Goal: Transaction & Acquisition: Purchase product/service

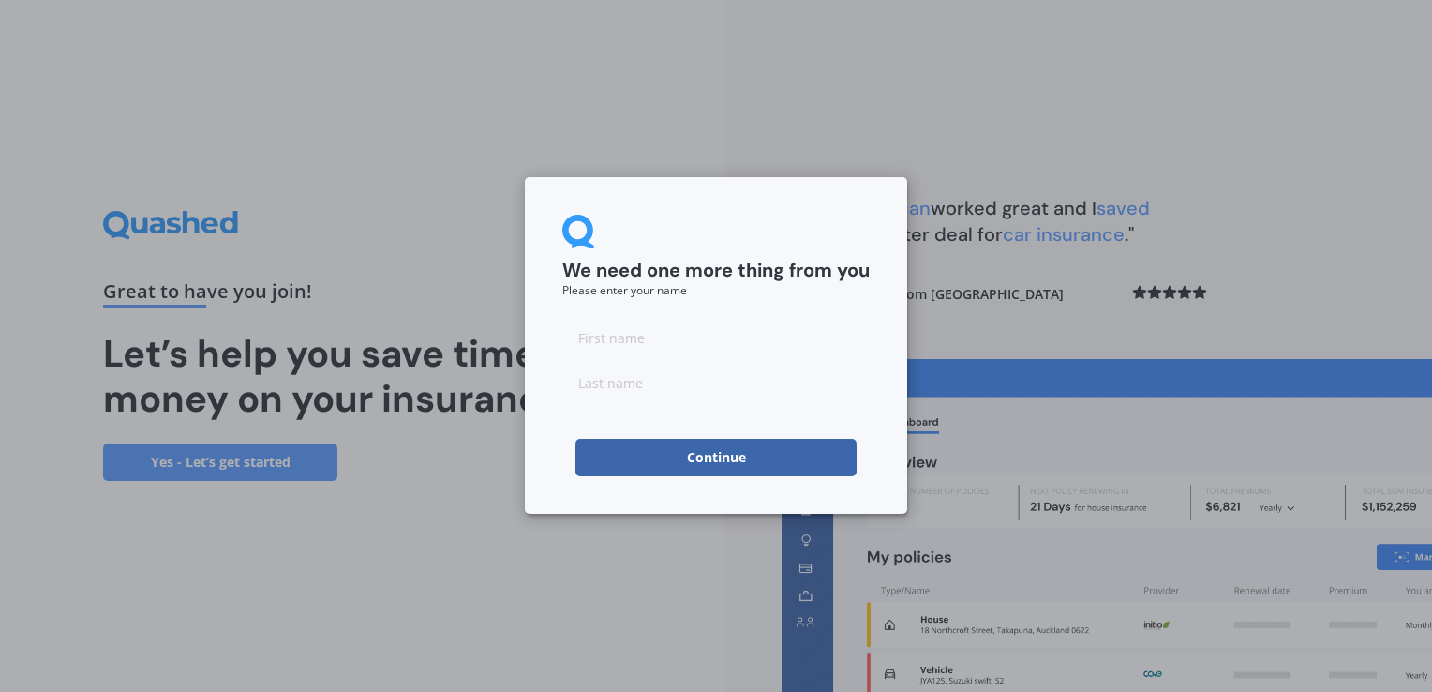
click at [704, 343] on input at bounding box center [715, 337] width 307 height 37
type input "[PERSON_NAME]"
click at [650, 341] on input "[PERSON_NAME]" at bounding box center [715, 337] width 307 height 37
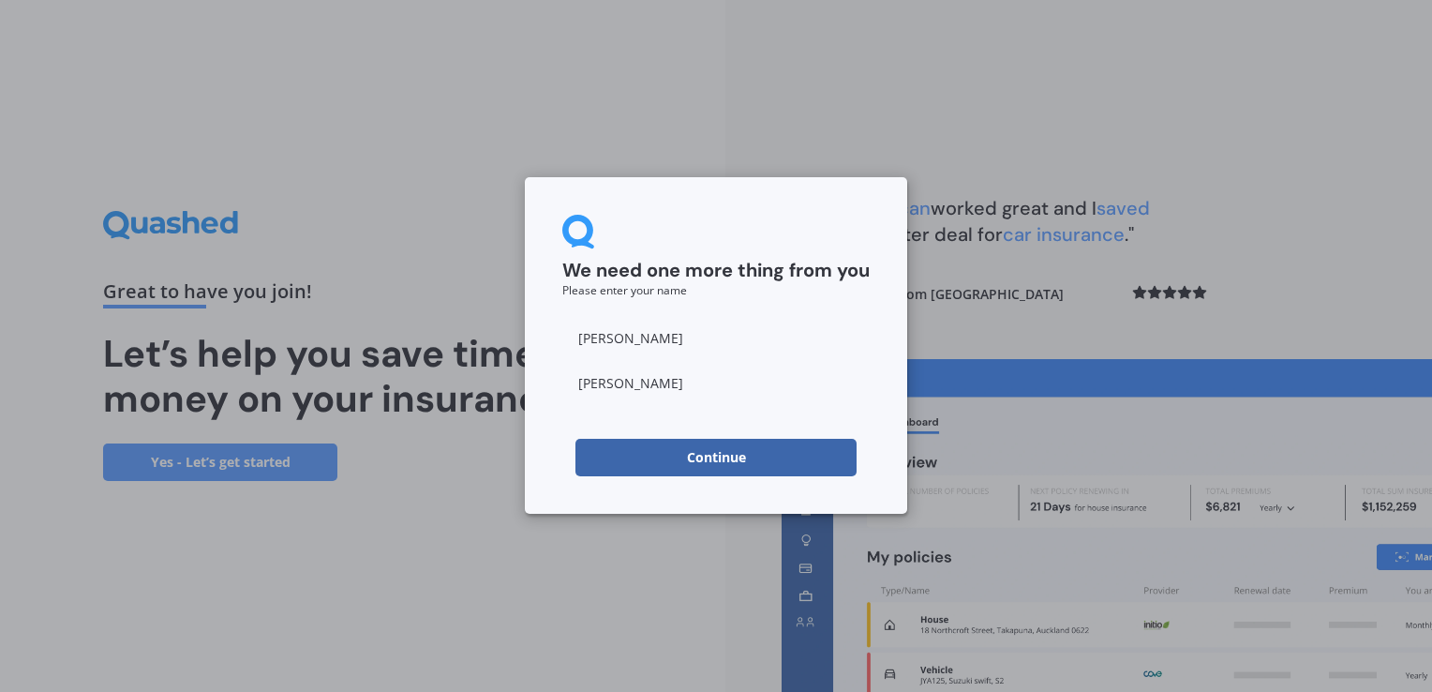
click at [650, 341] on input "[PERSON_NAME]" at bounding box center [715, 337] width 307 height 37
type input "[PERSON_NAME]"
click at [578, 377] on input "[PERSON_NAME]" at bounding box center [715, 382] width 307 height 37
type input "[PERSON_NAME]"
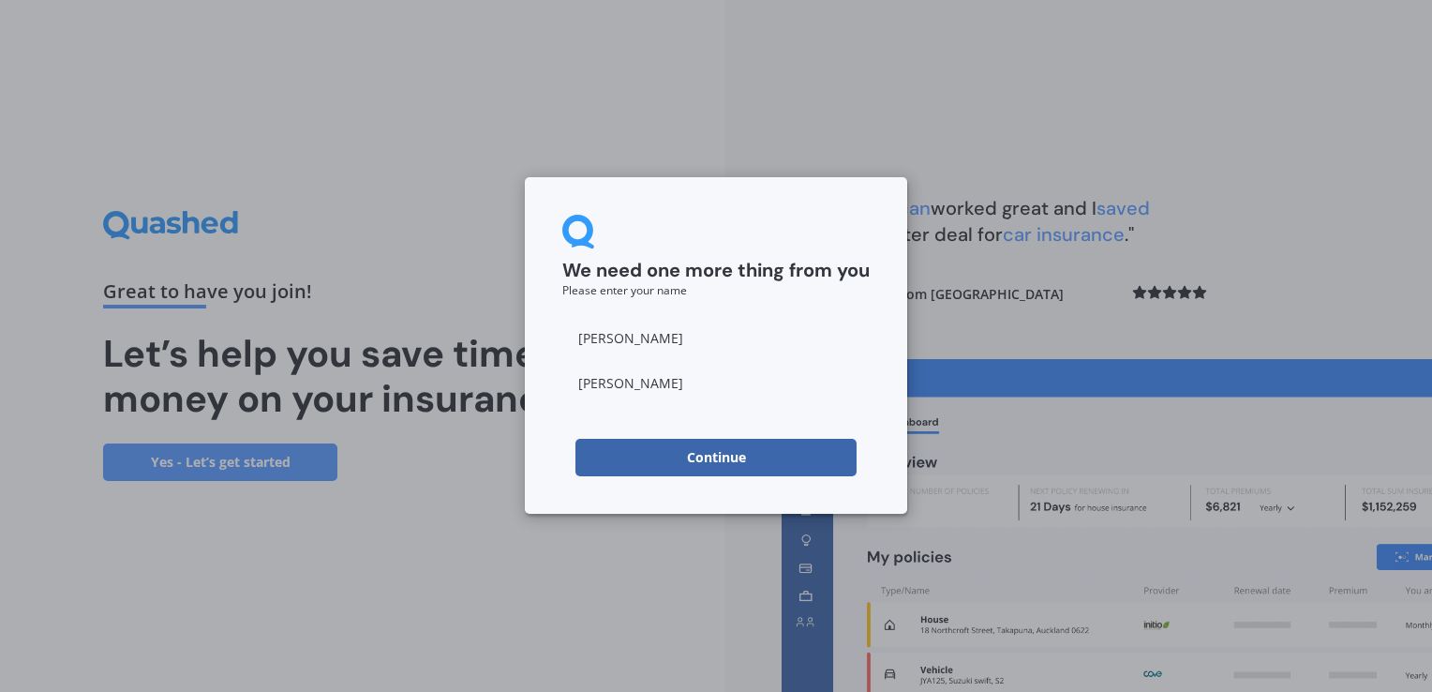
click at [539, 489] on div "We need one more thing from you Please enter your name [PERSON_NAME] Continue" at bounding box center [716, 345] width 382 height 336
click at [678, 433] on form "We need one more thing from you Please enter your name [PERSON_NAME] Continue" at bounding box center [715, 345] width 307 height 261
click at [681, 459] on button "Continue" at bounding box center [715, 457] width 281 height 37
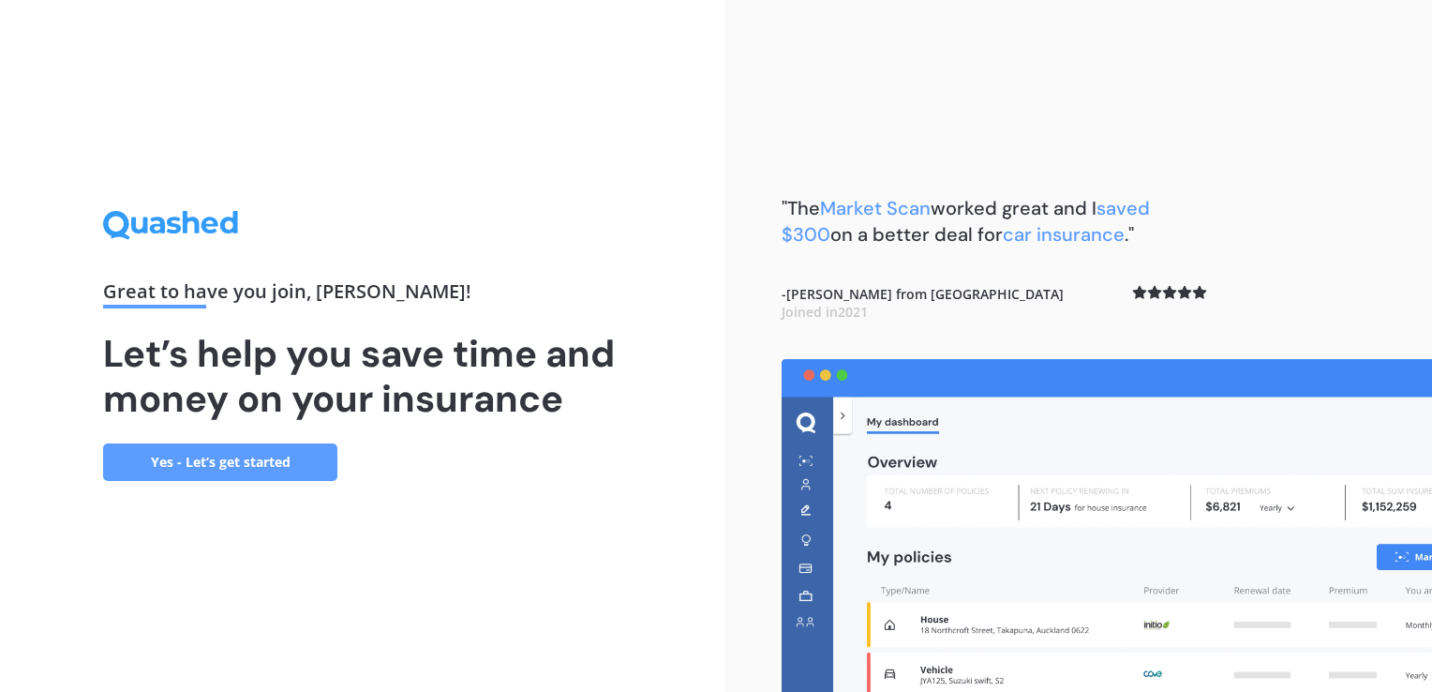
click at [241, 456] on link "Yes - Let’s get started" at bounding box center [220, 461] width 234 height 37
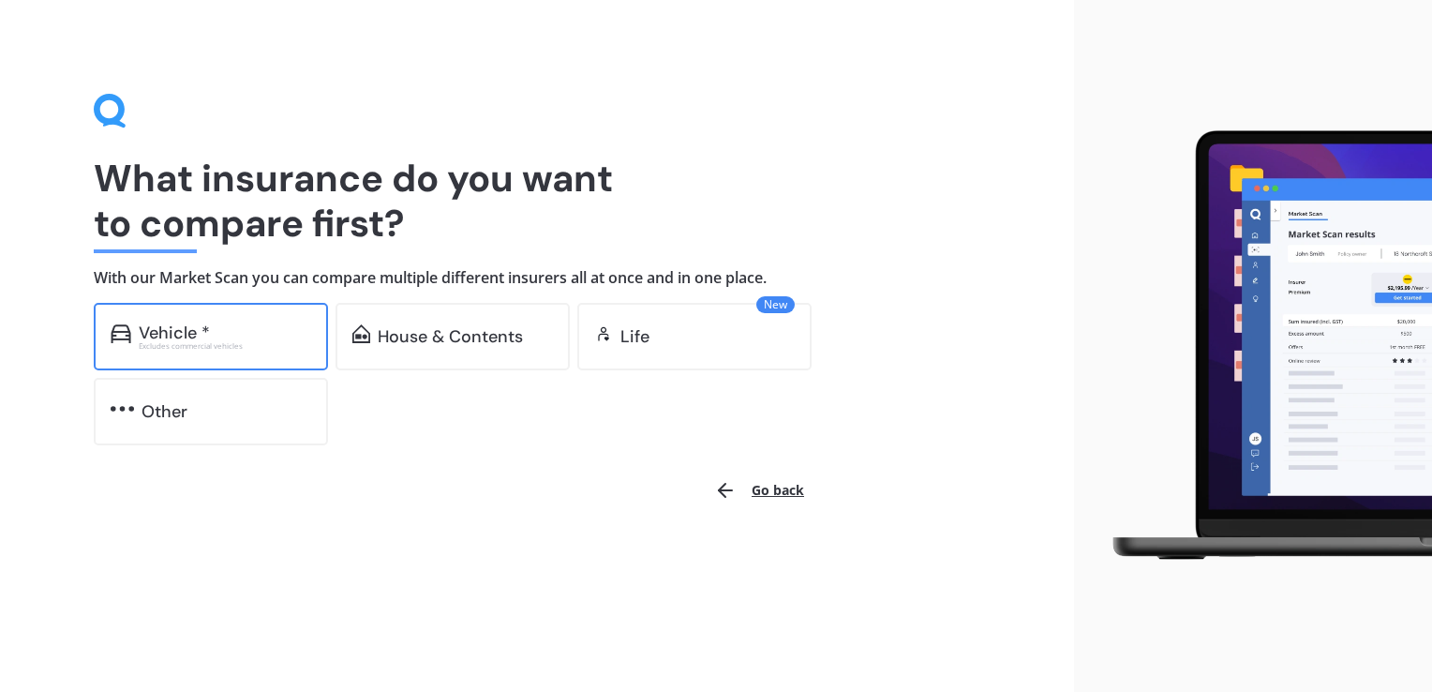
click at [289, 343] on div "Excludes commercial vehicles" at bounding box center [225, 345] width 172 height 7
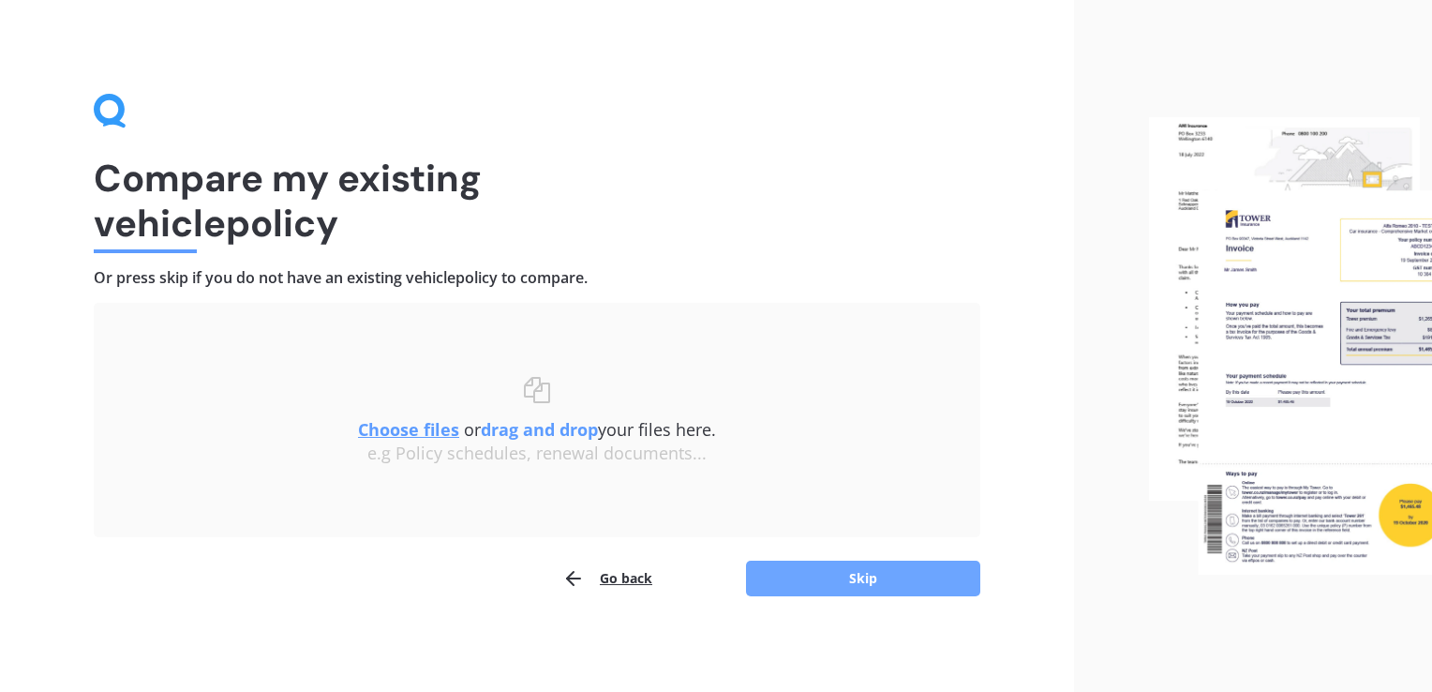
click at [896, 580] on button "Skip" at bounding box center [863, 578] width 234 height 36
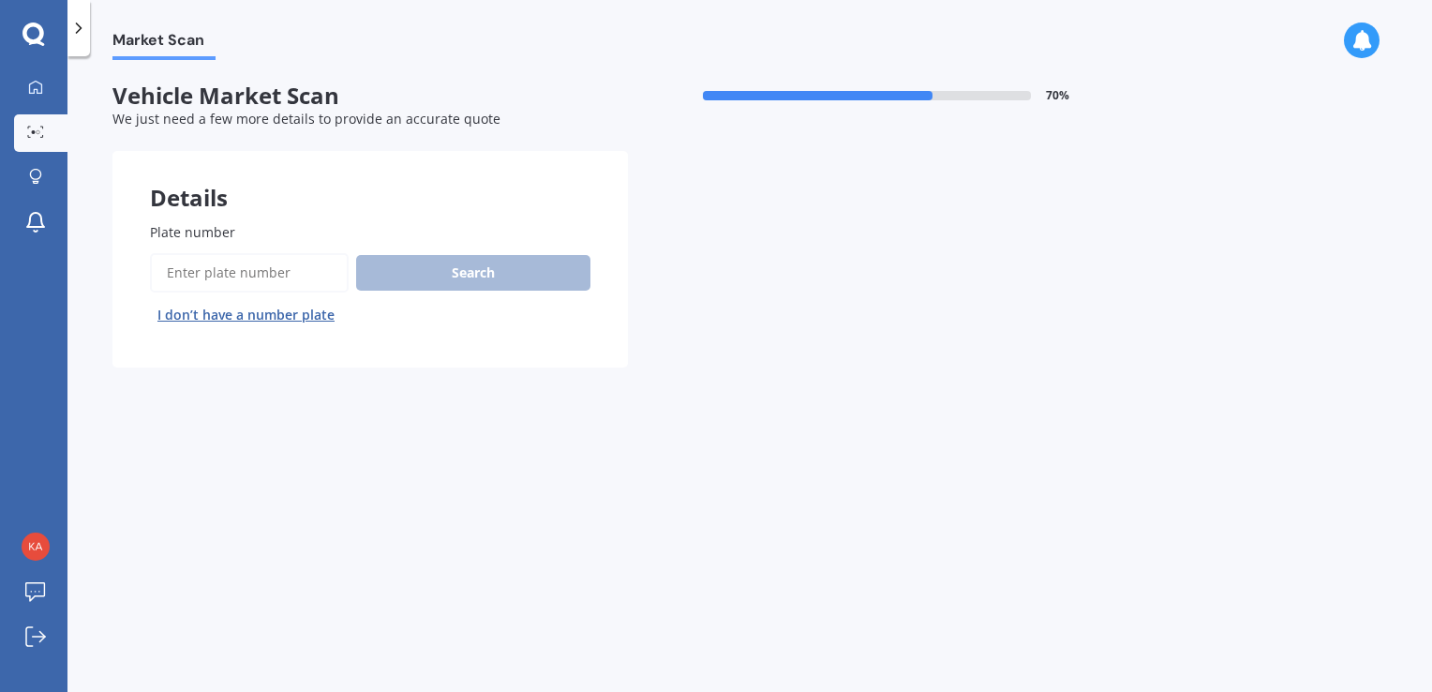
click at [224, 294] on div "Search I don’t have a number plate" at bounding box center [370, 291] width 440 height 77
click at [220, 268] on input "Plate number" at bounding box center [249, 272] width 199 height 39
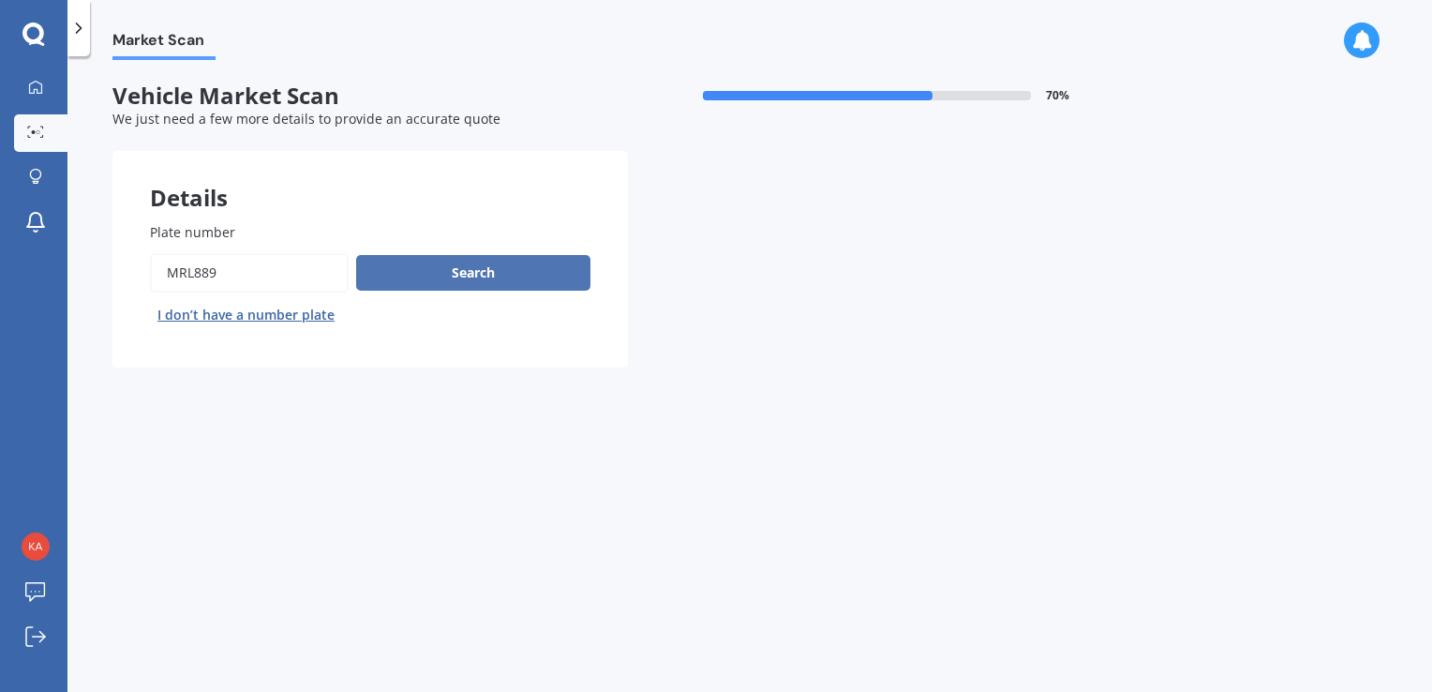
type input "MRL889"
click at [493, 276] on button "Search" at bounding box center [473, 273] width 234 height 36
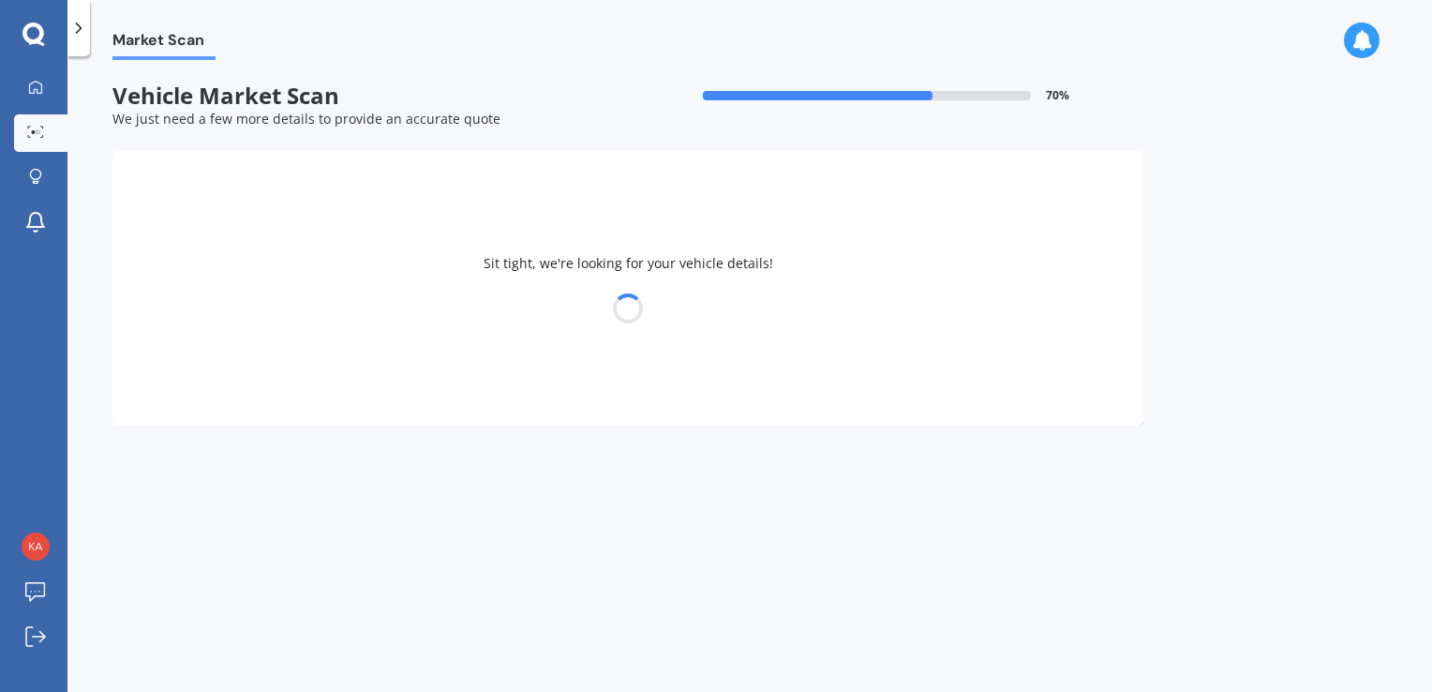
select select "NISSAN"
select select "SERENA"
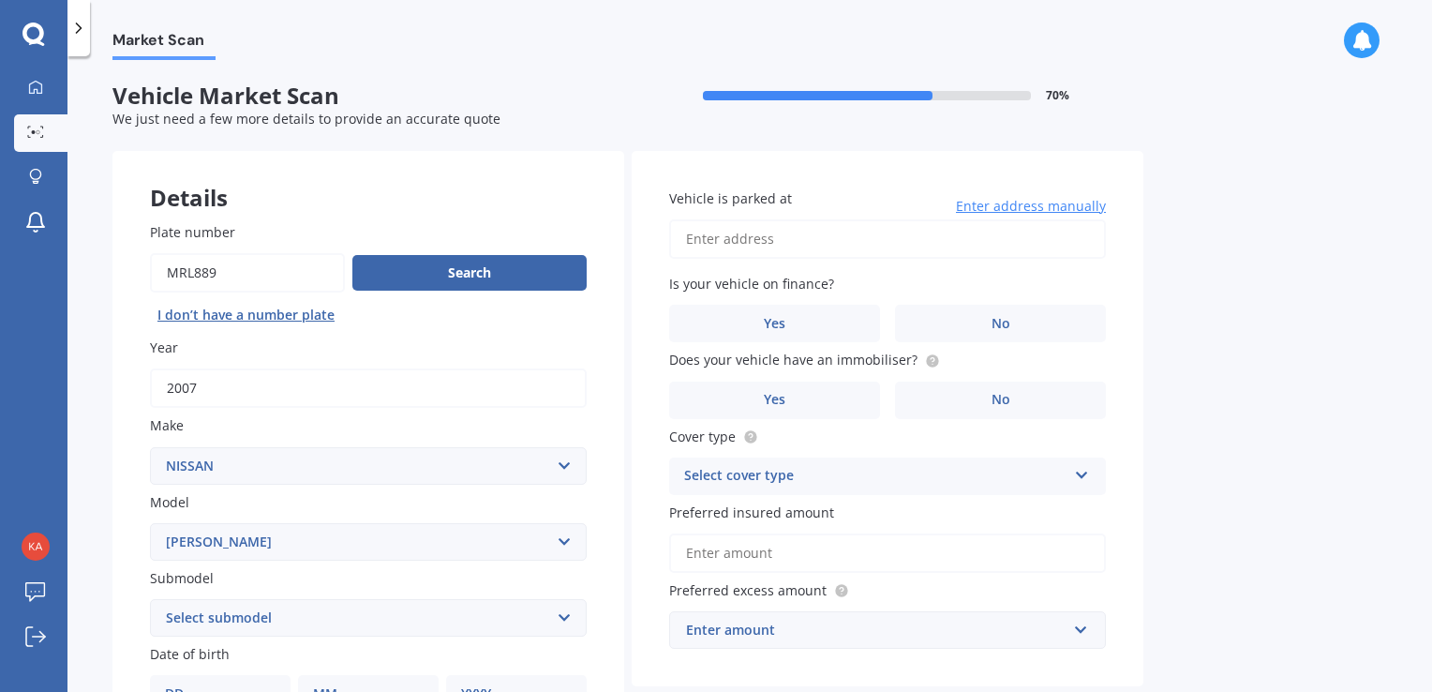
click at [874, 241] on input "Vehicle is parked at" at bounding box center [887, 238] width 437 height 39
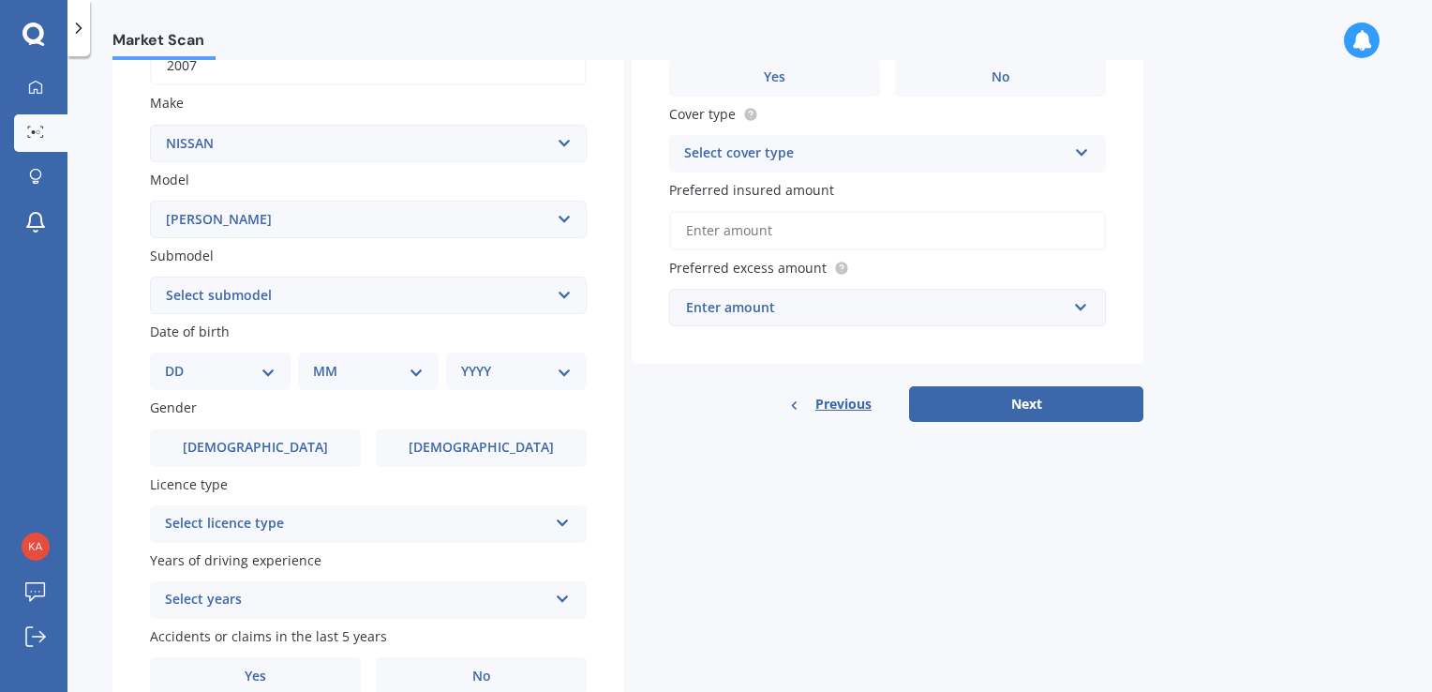
scroll to position [320, 0]
click at [185, 365] on select "DD 01 02 03 04 05 06 07 08 09 10 11 12 13 14 15 16 17 18 19 20 21 22 23 24 25 2…" at bounding box center [220, 374] width 111 height 21
select select "09"
click at [180, 364] on select "DD 01 02 03 04 05 06 07 08 09 10 11 12 13 14 15 16 17 18 19 20 21 22 23 24 25 2…" at bounding box center [220, 374] width 111 height 21
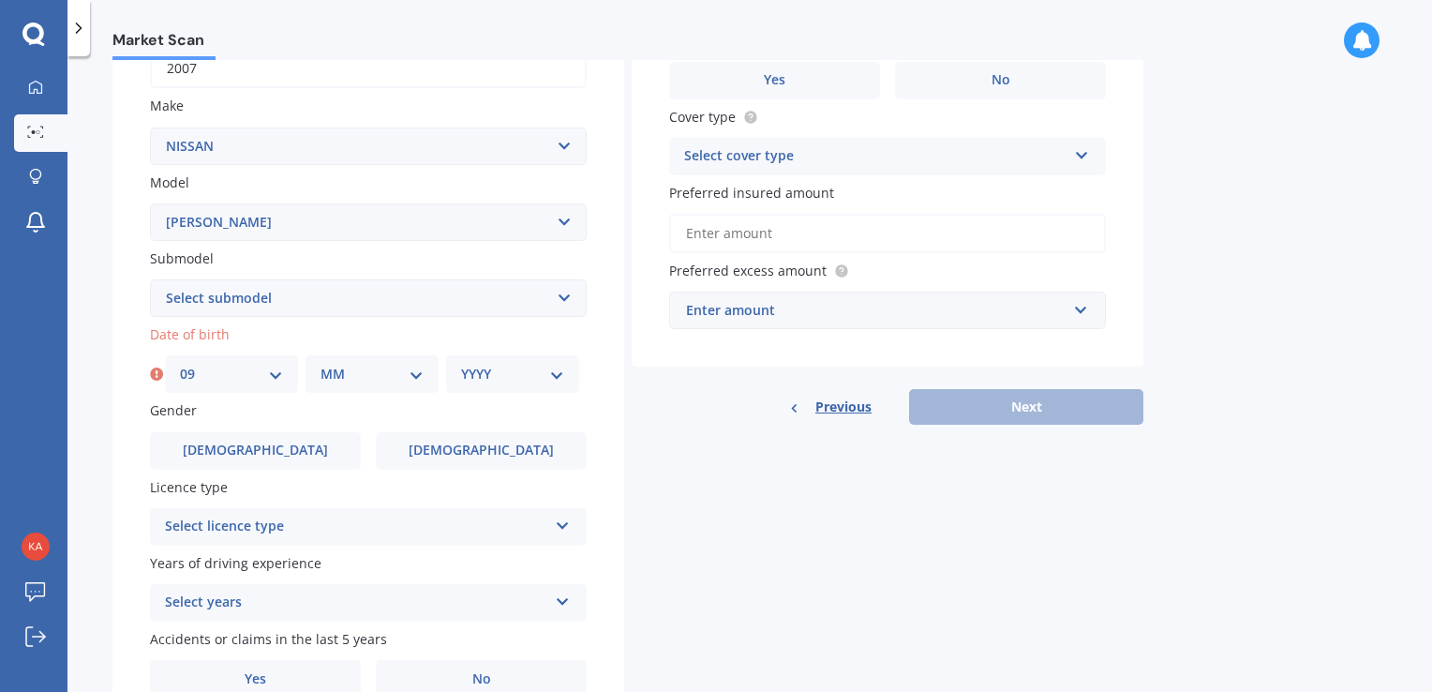
click at [395, 377] on select "MM 01 02 03 04 05 06 07 08 09 10 11 12" at bounding box center [371, 374] width 103 height 21
select select "06"
click at [320, 364] on select "MM 01 02 03 04 05 06 07 08 09 10 11 12" at bounding box center [371, 374] width 103 height 21
click at [529, 380] on select "YYYY 2025 2024 2023 2022 2021 2020 2019 2018 2017 2016 2015 2014 2013 2012 2011…" at bounding box center [512, 374] width 103 height 21
select select "1999"
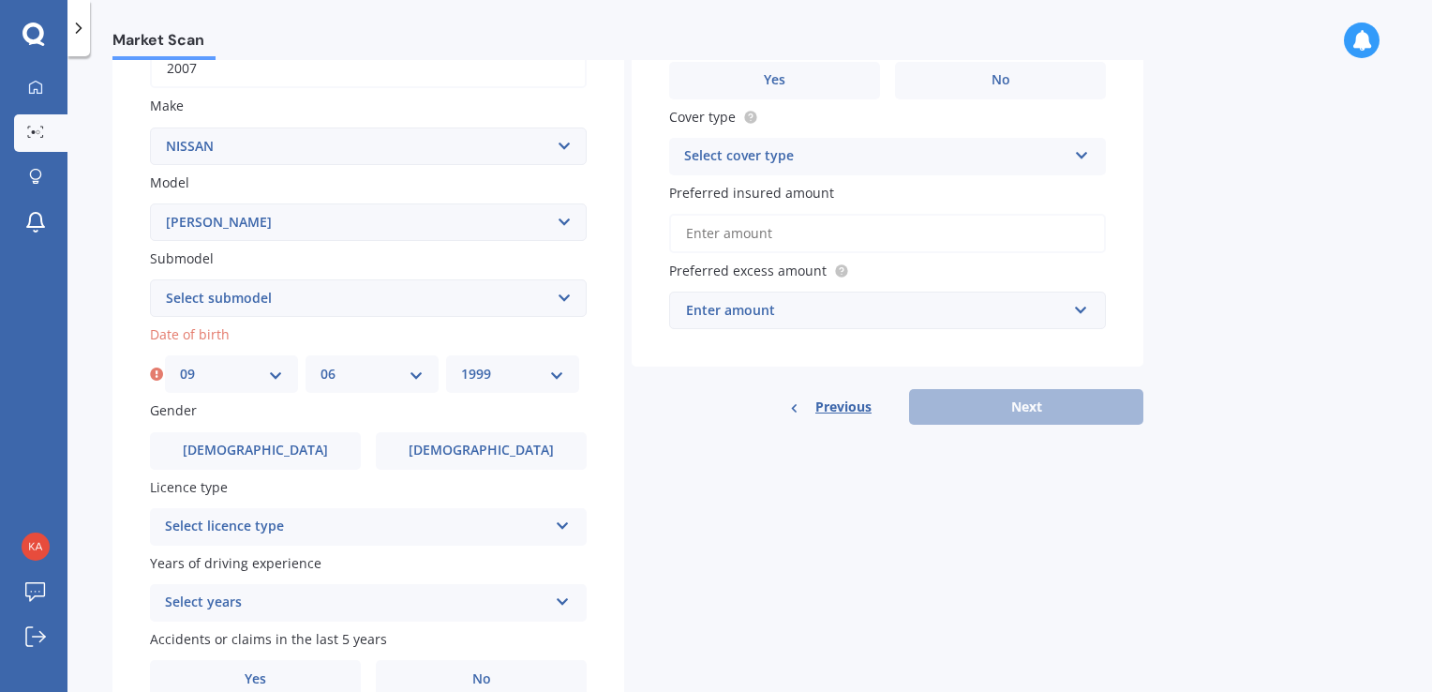
click at [461, 364] on select "YYYY 2025 2024 2023 2022 2021 2020 2019 2018 2017 2016 2015 2014 2013 2012 2011…" at bounding box center [512, 374] width 103 height 21
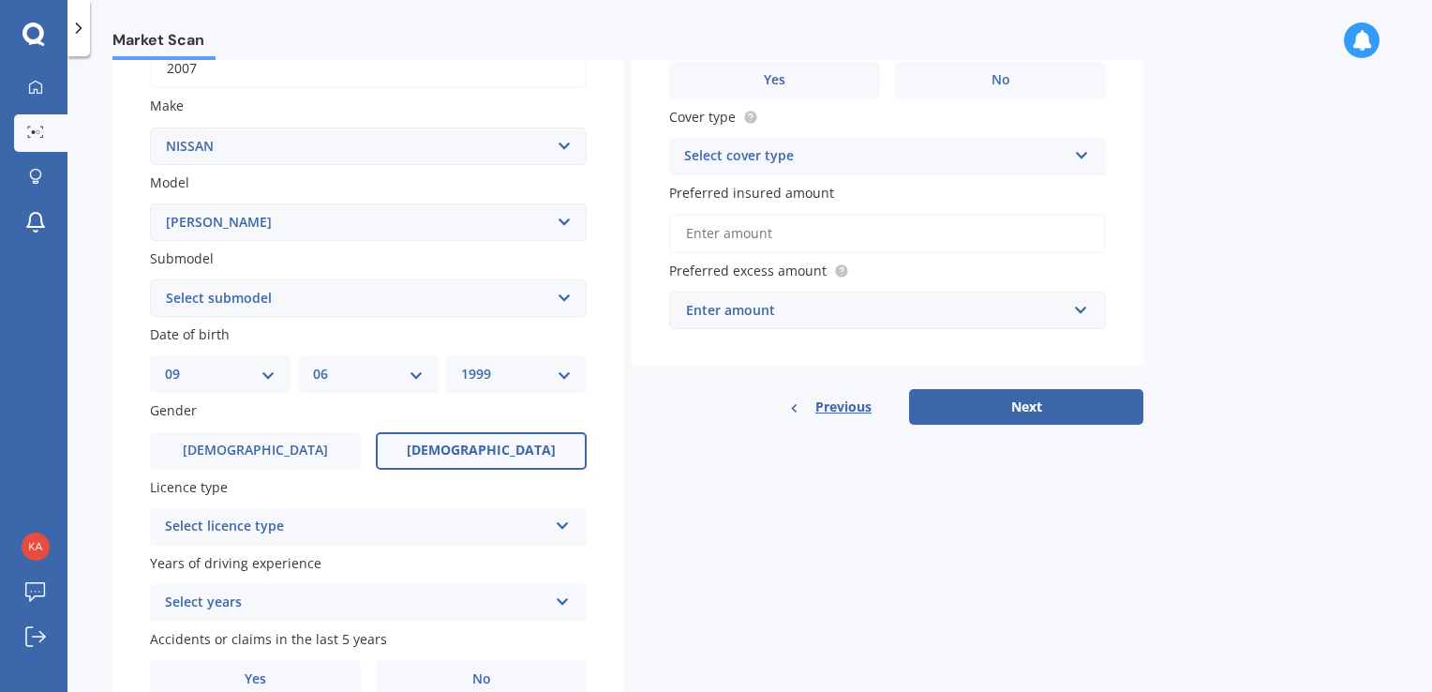
click at [434, 455] on label "[DEMOGRAPHIC_DATA]" at bounding box center [481, 450] width 211 height 37
click at [0, 0] on input "[DEMOGRAPHIC_DATA]" at bounding box center [0, 0] width 0 height 0
click at [331, 520] on div "Select licence type" at bounding box center [356, 526] width 382 height 22
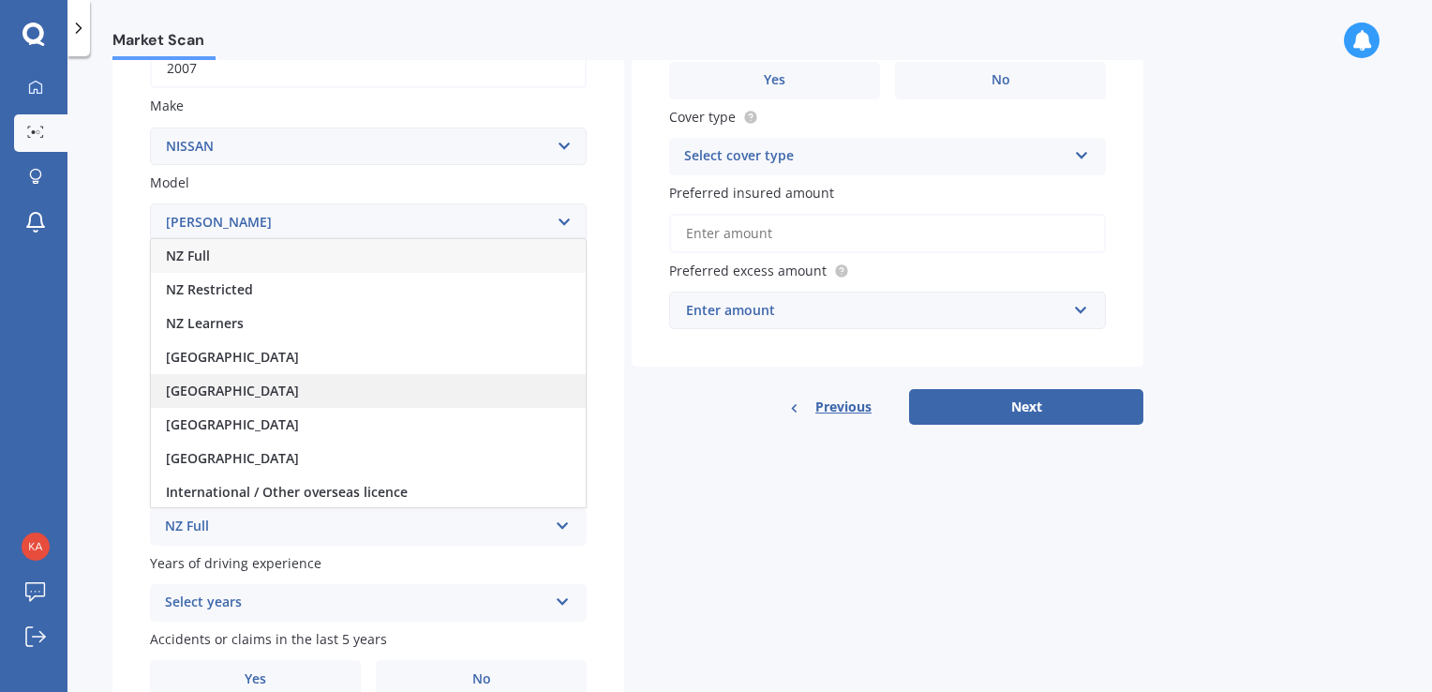
click at [262, 383] on span "[GEOGRAPHIC_DATA]" at bounding box center [232, 390] width 133 height 18
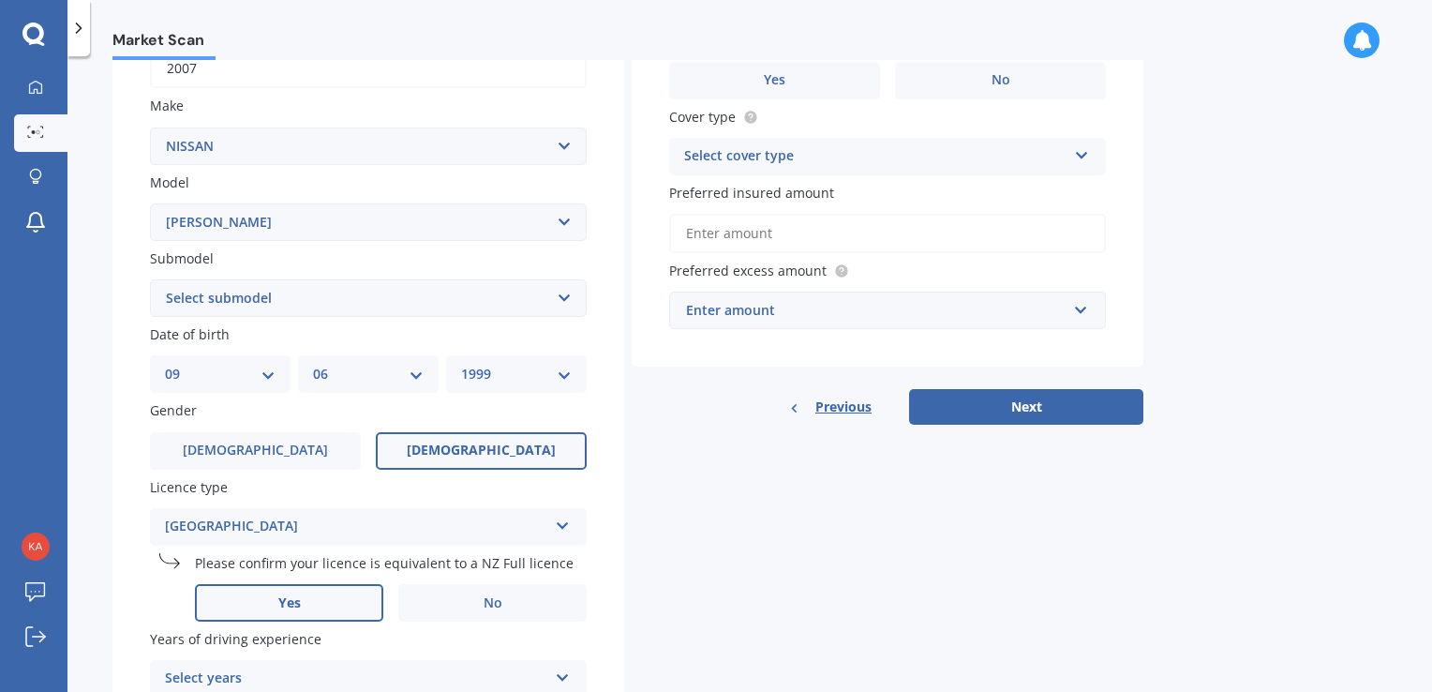
click at [315, 593] on label "Yes" at bounding box center [289, 602] width 188 height 37
click at [0, 0] on input "Yes" at bounding box center [0, 0] width 0 height 0
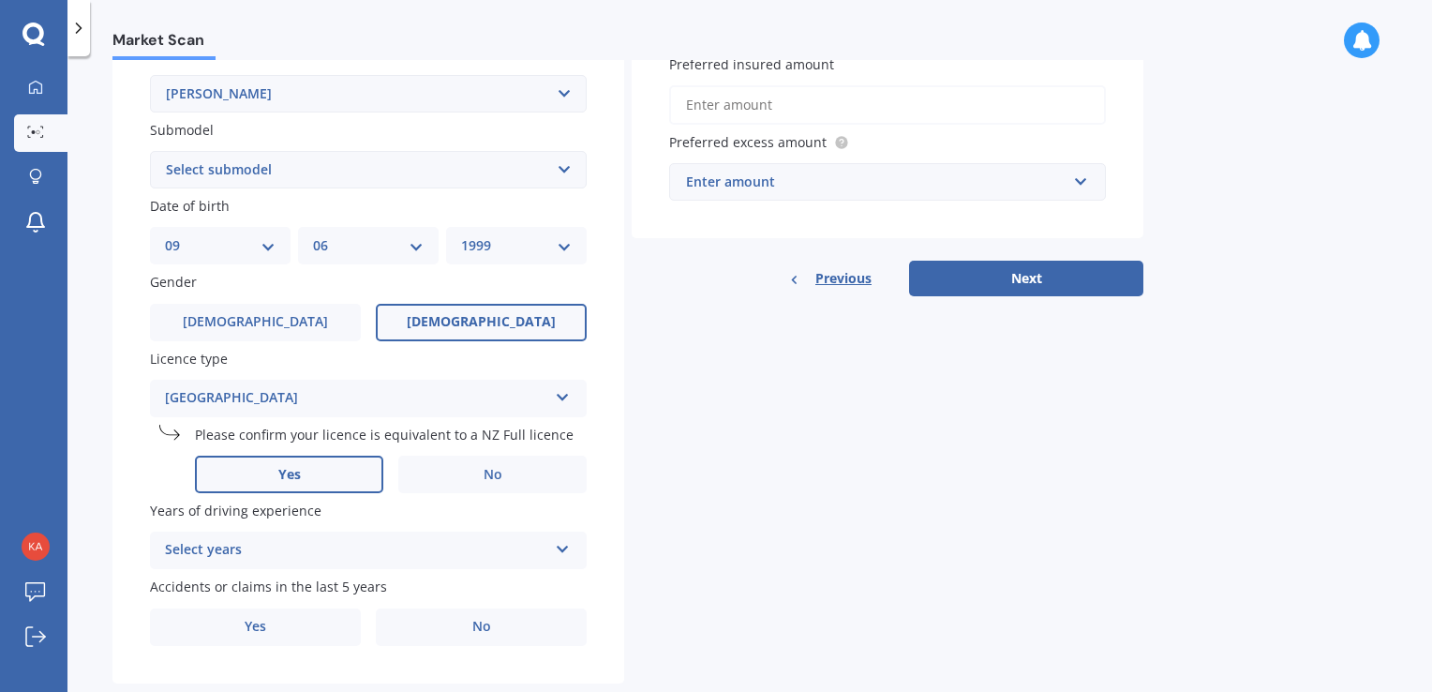
scroll to position [487, 0]
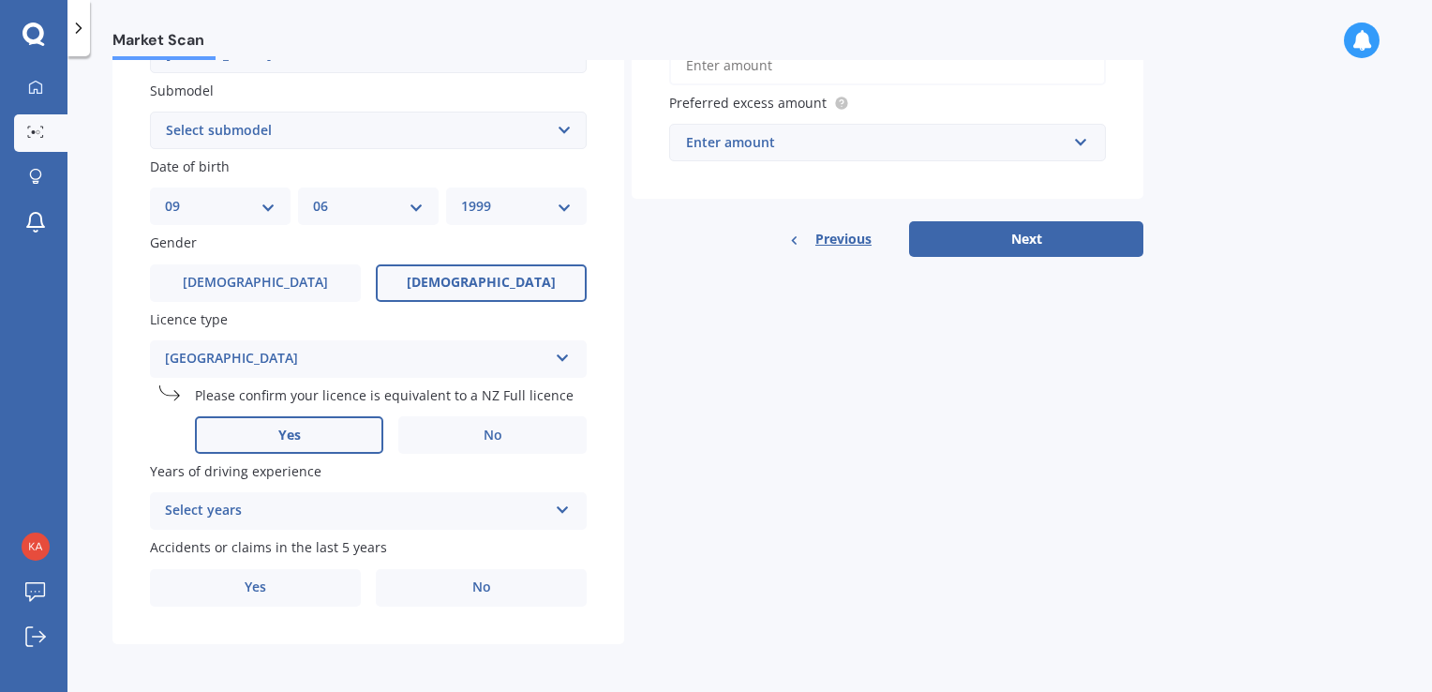
click at [304, 525] on div "Select years 5 or more years 4 years 3 years 2 years 1 year" at bounding box center [368, 510] width 437 height 37
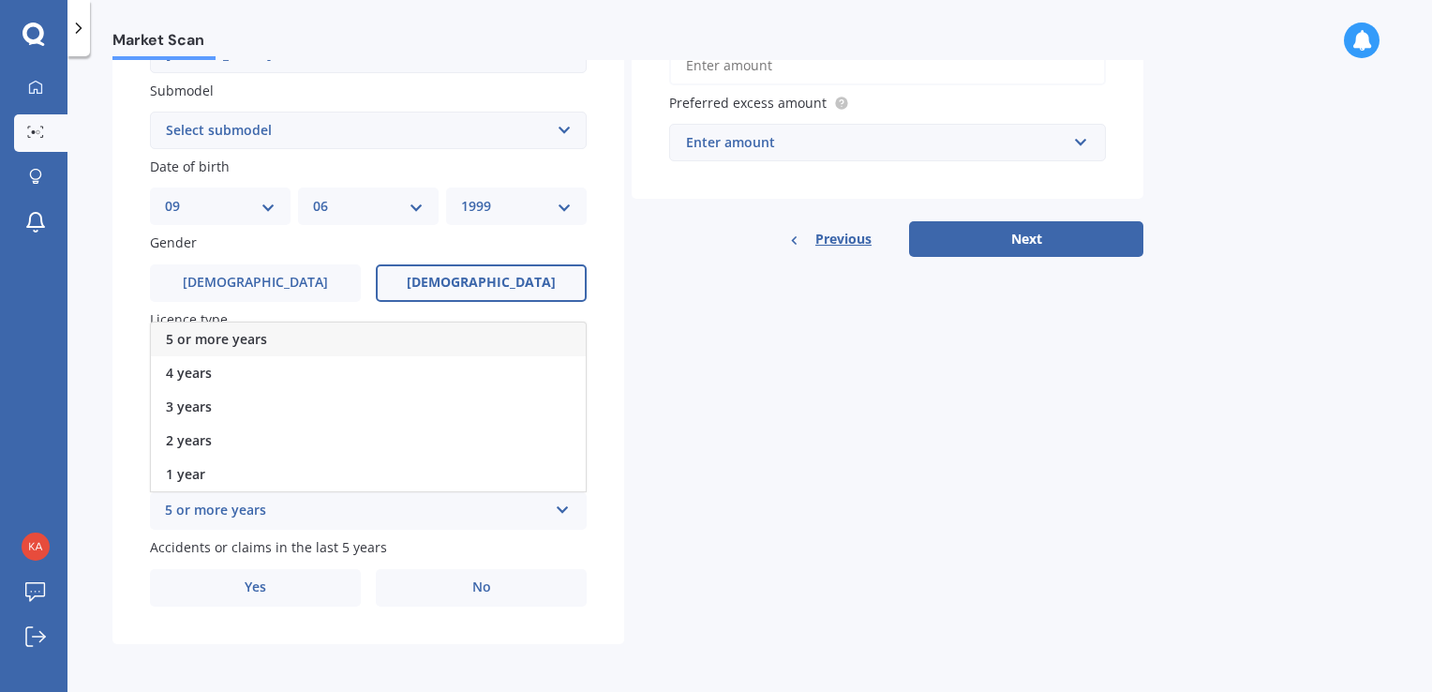
click at [270, 336] on div "5 or more years" at bounding box center [368, 339] width 435 height 34
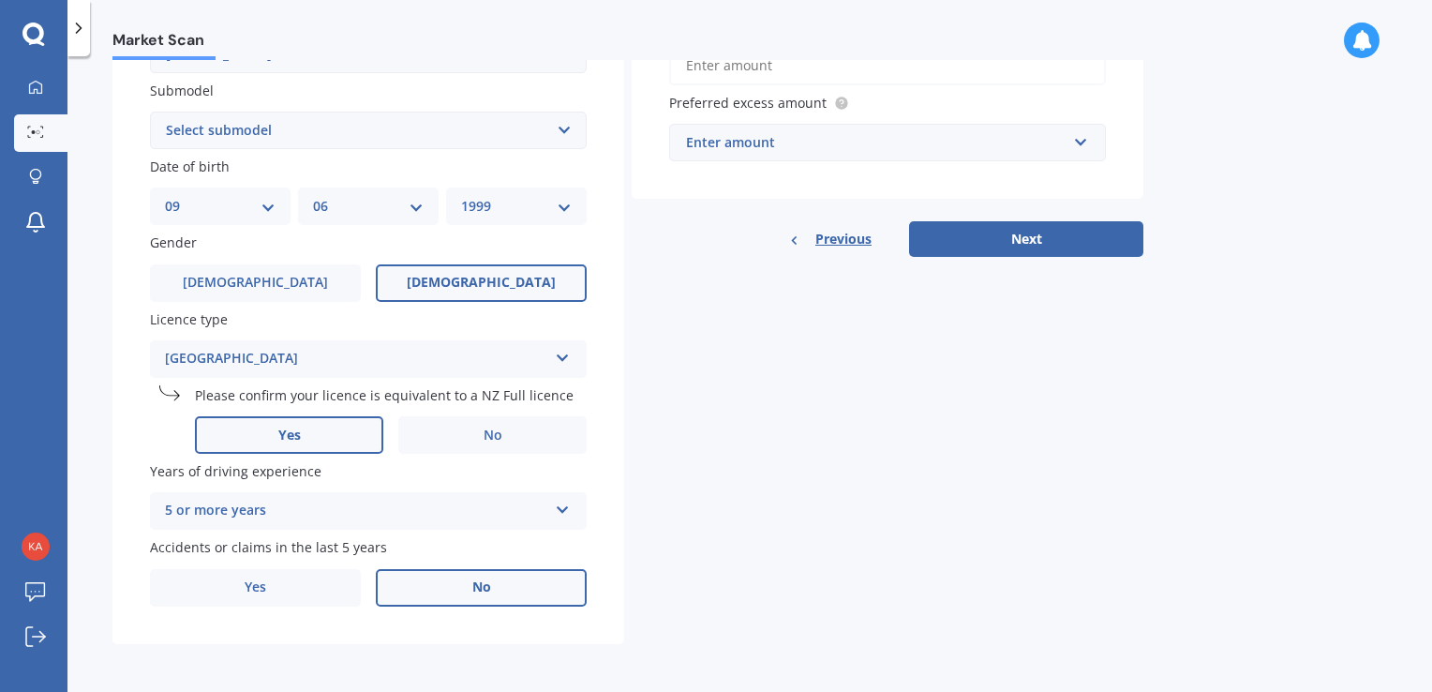
click at [459, 588] on label "No" at bounding box center [481, 587] width 211 height 37
click at [0, 0] on input "No" at bounding box center [0, 0] width 0 height 0
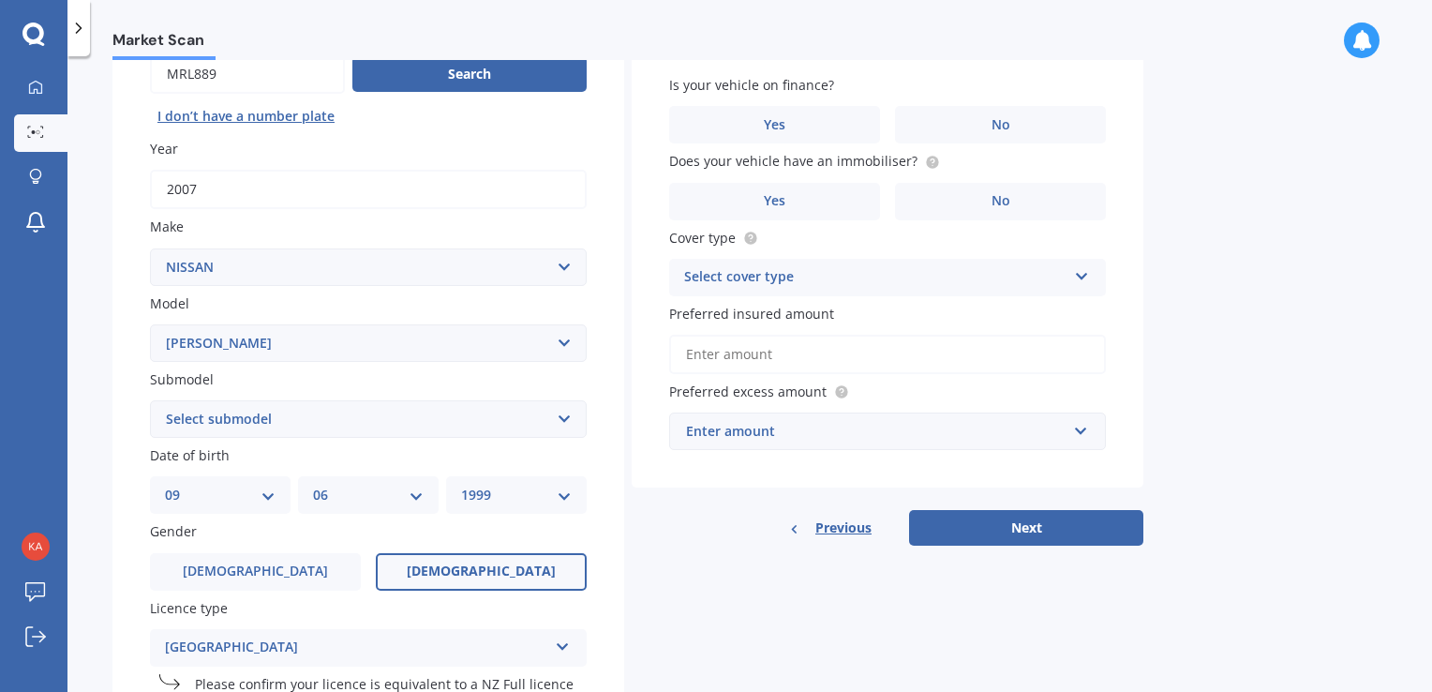
scroll to position [0, 0]
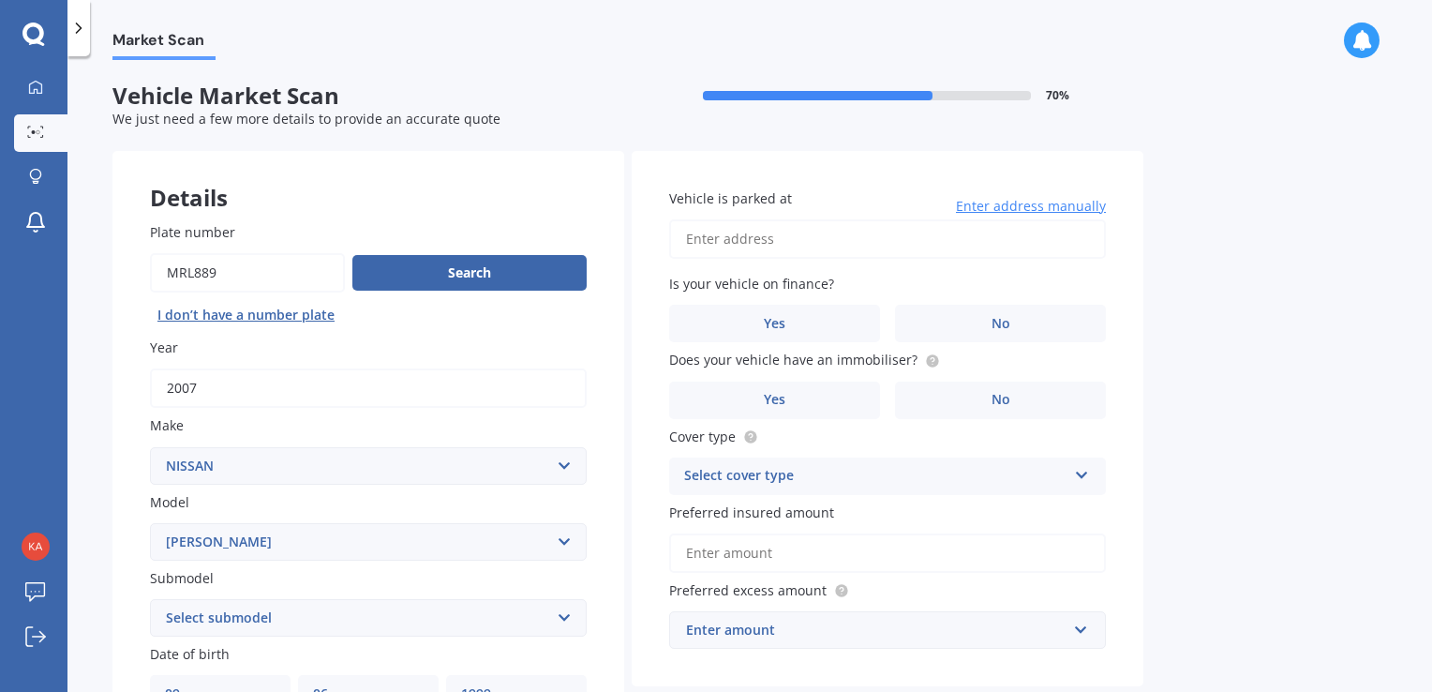
click at [778, 230] on input "Vehicle is parked at" at bounding box center [887, 238] width 437 height 39
type input "[STREET_ADDRESS][PERSON_NAME]"
click at [994, 316] on span "No" at bounding box center [1000, 324] width 19 height 16
click at [0, 0] on input "No" at bounding box center [0, 0] width 0 height 0
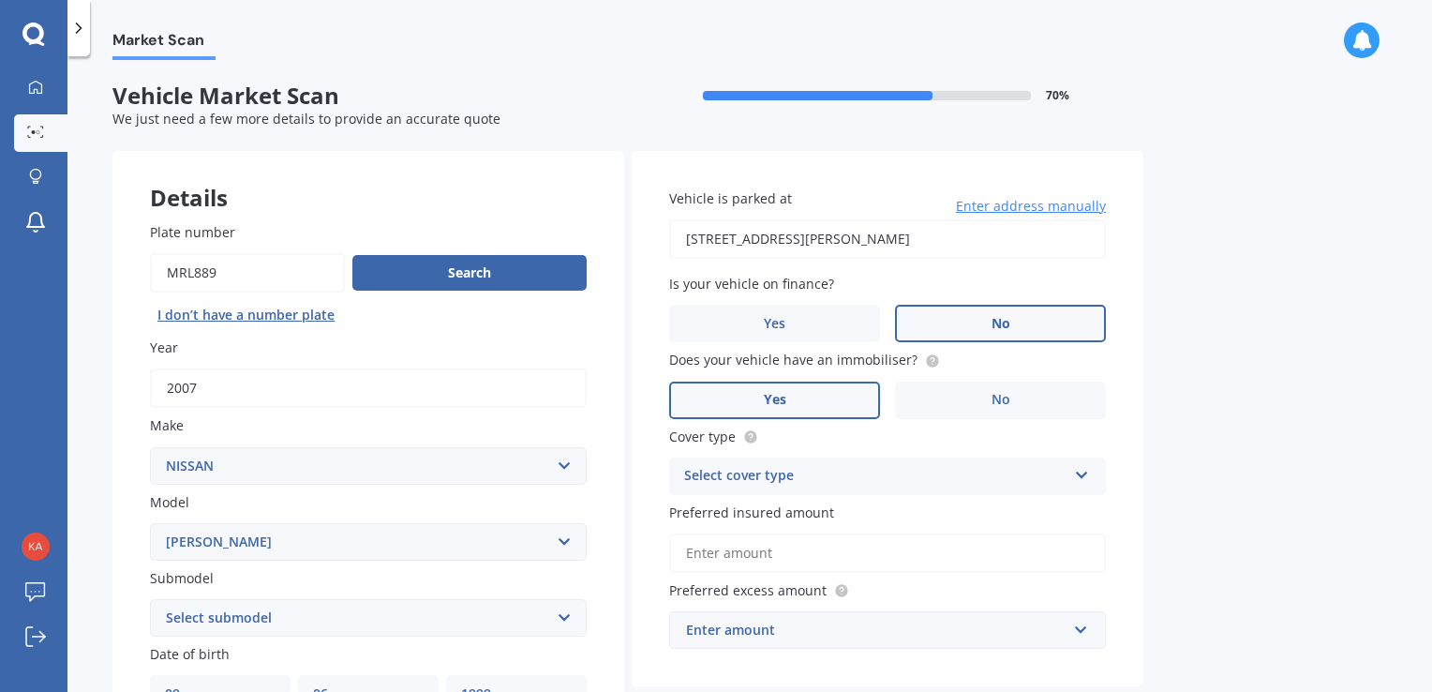
click at [861, 398] on label "Yes" at bounding box center [774, 399] width 211 height 37
click at [0, 0] on input "Yes" at bounding box center [0, 0] width 0 height 0
click at [831, 470] on div "Select cover type" at bounding box center [875, 476] width 382 height 22
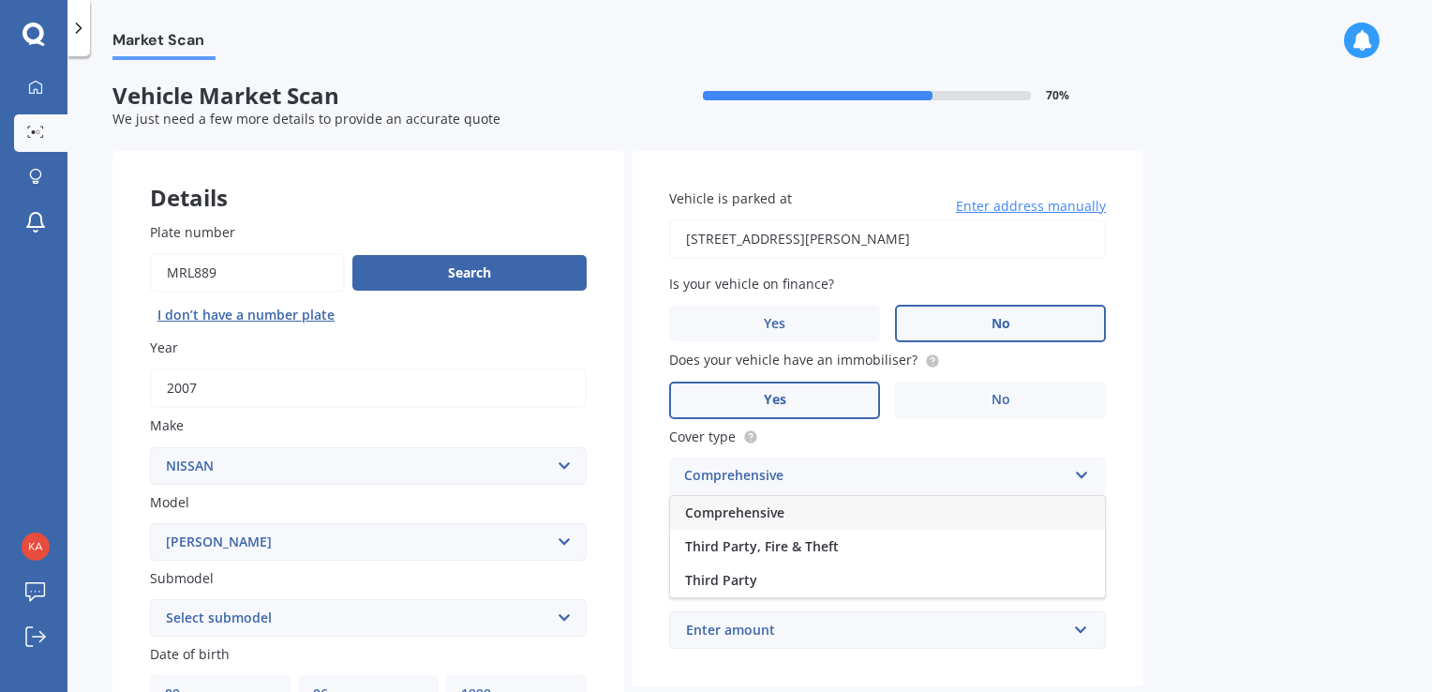
click at [805, 507] on div "Comprehensive" at bounding box center [887, 513] width 435 height 34
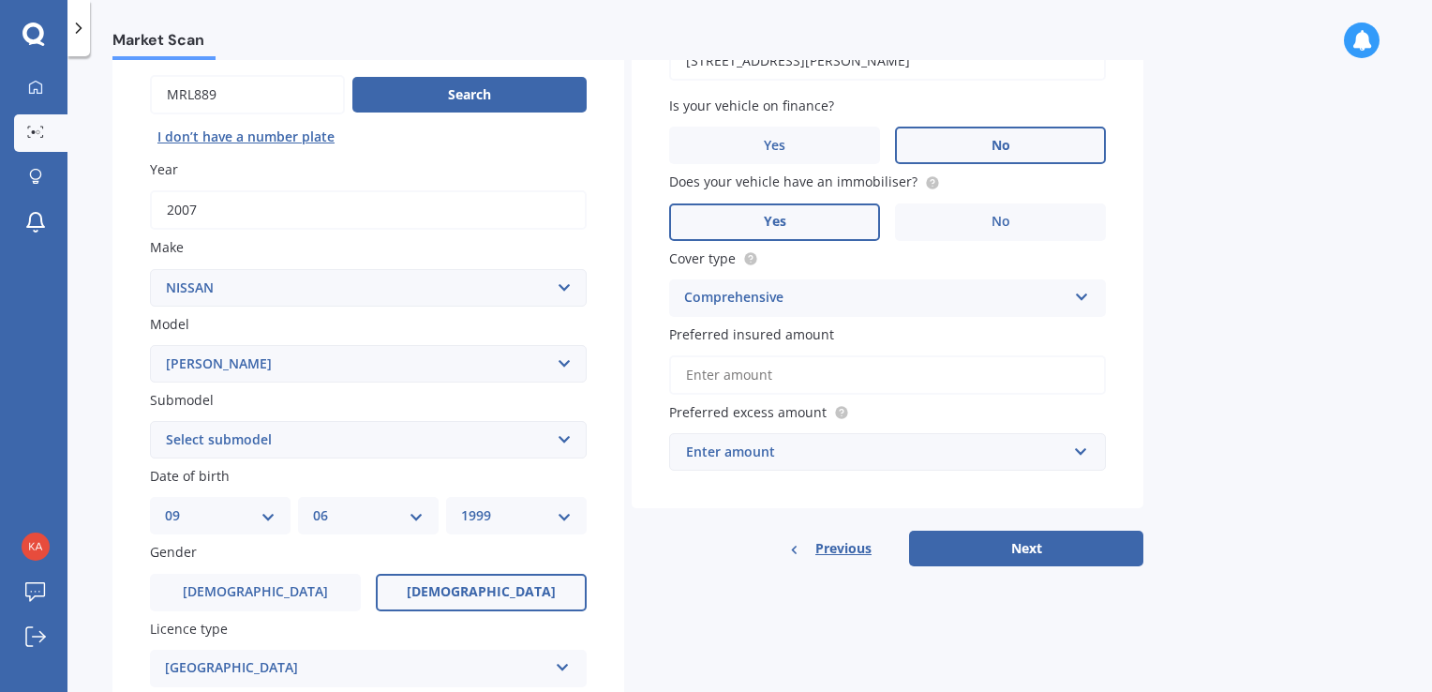
scroll to position [183, 0]
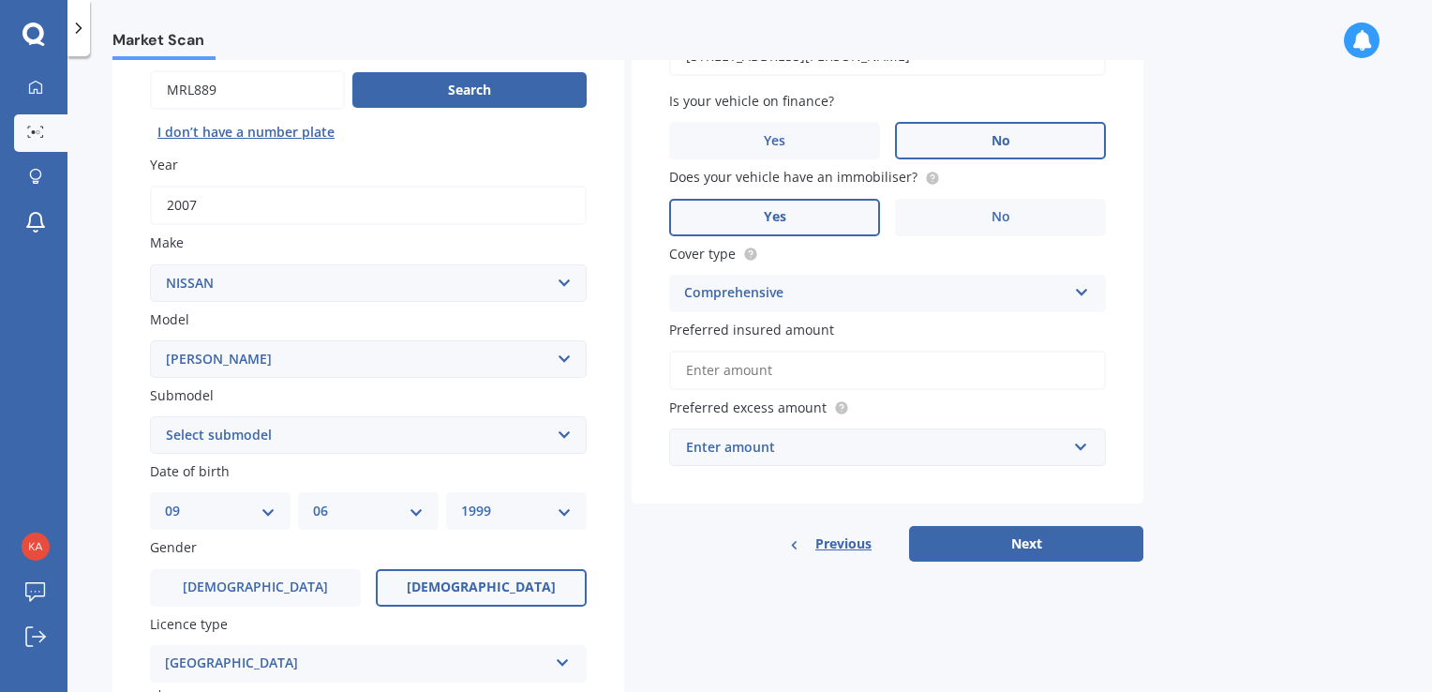
click at [737, 375] on input "Preferred insured amount" at bounding box center [887, 369] width 437 height 39
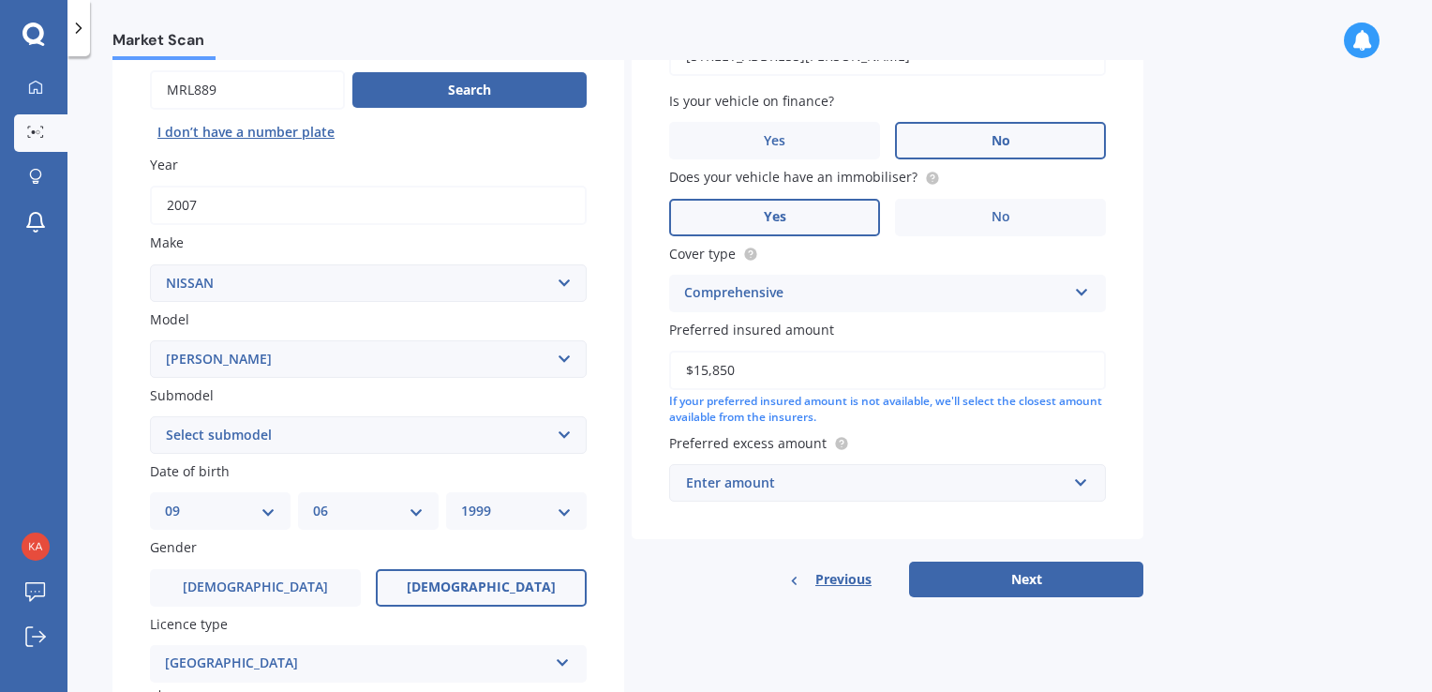
type input "$15,850"
click at [1244, 433] on div "Market Scan Vehicle Market Scan 70 % We just need a few more details to provide…" at bounding box center [749, 377] width 1364 height 635
click at [971, 474] on div "Enter amount" at bounding box center [876, 482] width 380 height 21
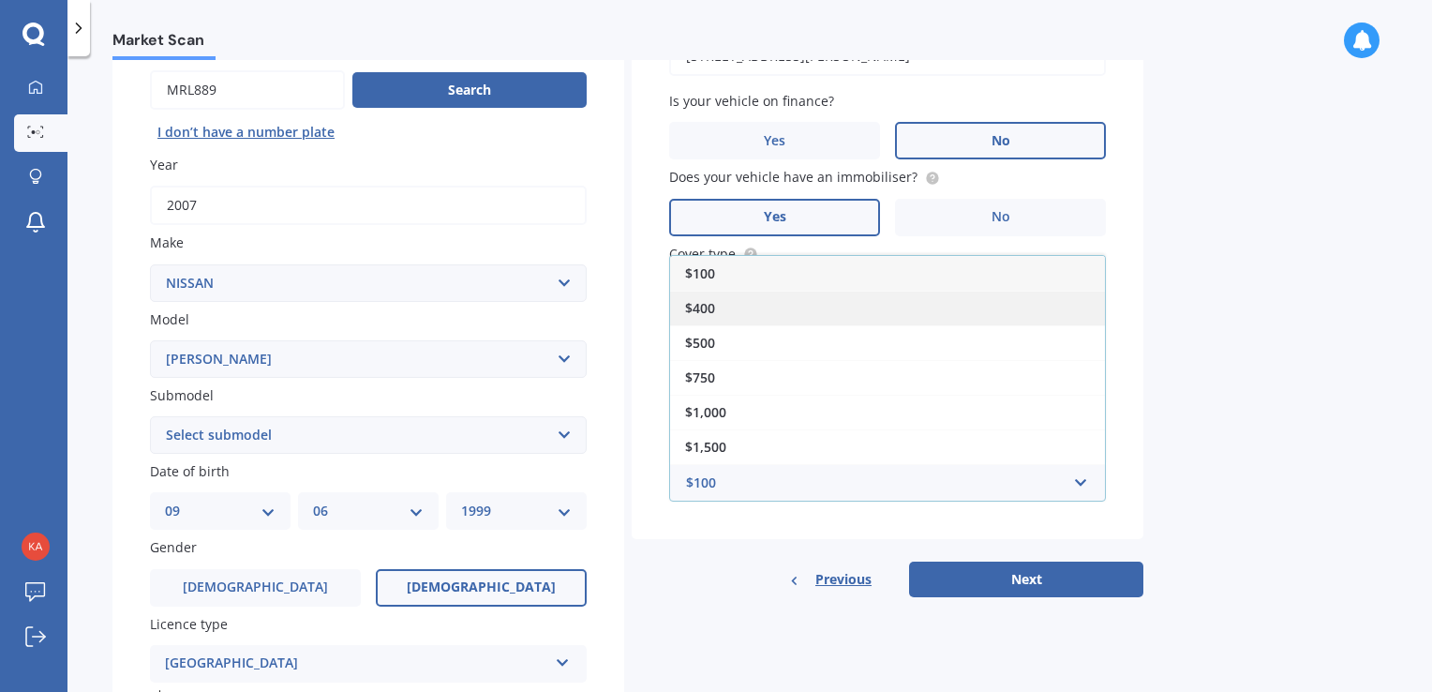
click at [786, 305] on div "$400" at bounding box center [887, 308] width 435 height 35
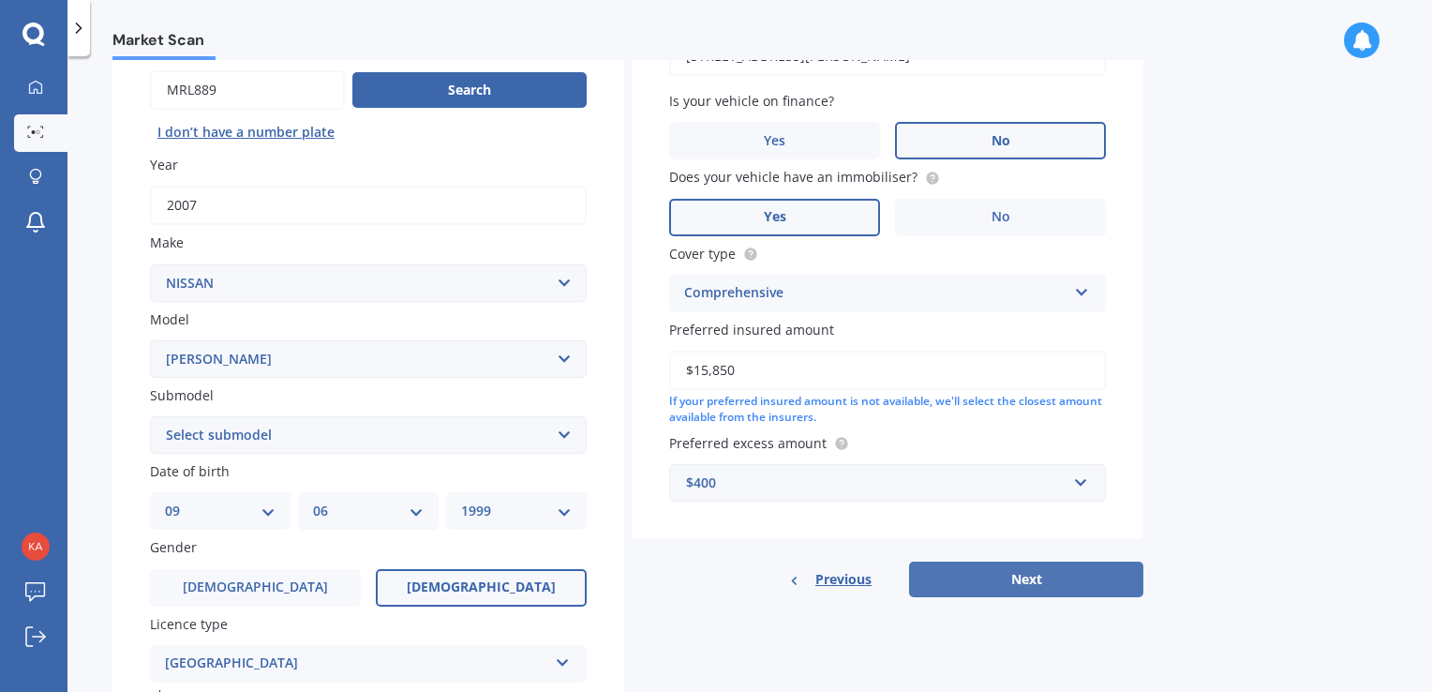
click at [1021, 574] on button "Next" at bounding box center [1026, 579] width 234 height 36
click at [276, 420] on select "Select submodel (All other) Hybrid Petrol Turbo Diesel" at bounding box center [368, 434] width 437 height 37
click at [257, 447] on select "Select submodel (All other) Hybrid Petrol Turbo Diesel" at bounding box center [368, 434] width 437 height 37
select select "PETROL"
click at [150, 416] on select "Select submodel (All other) Hybrid Petrol Turbo Diesel" at bounding box center [368, 434] width 437 height 37
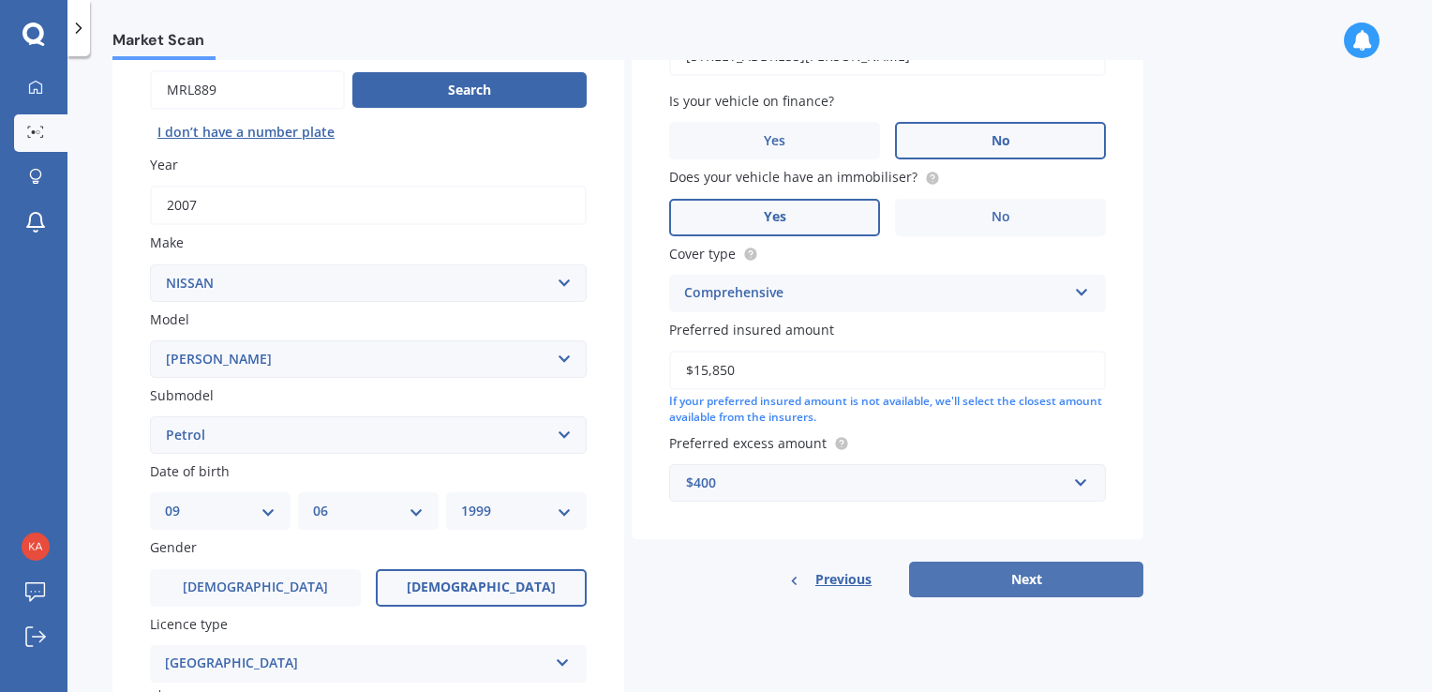
click at [1050, 580] on button "Next" at bounding box center [1026, 579] width 234 height 36
select select "09"
select select "06"
select select "1999"
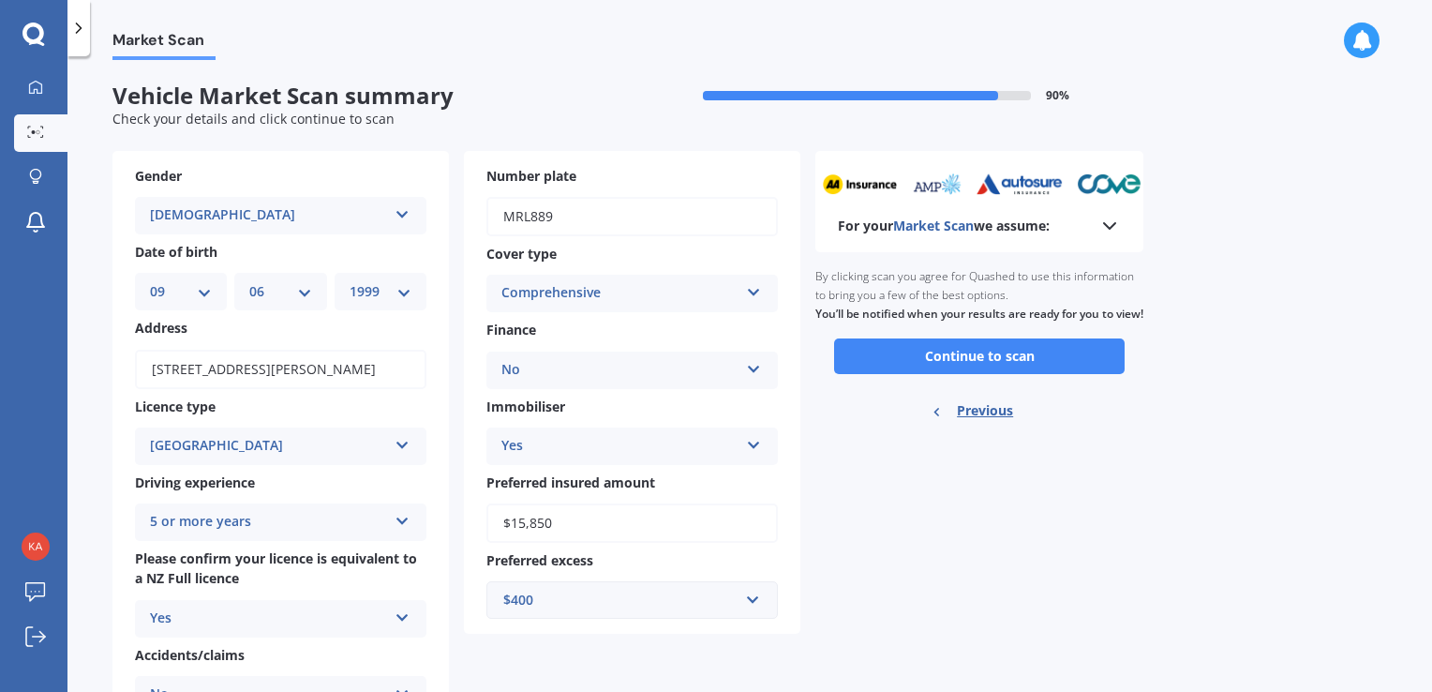
scroll to position [21, 0]
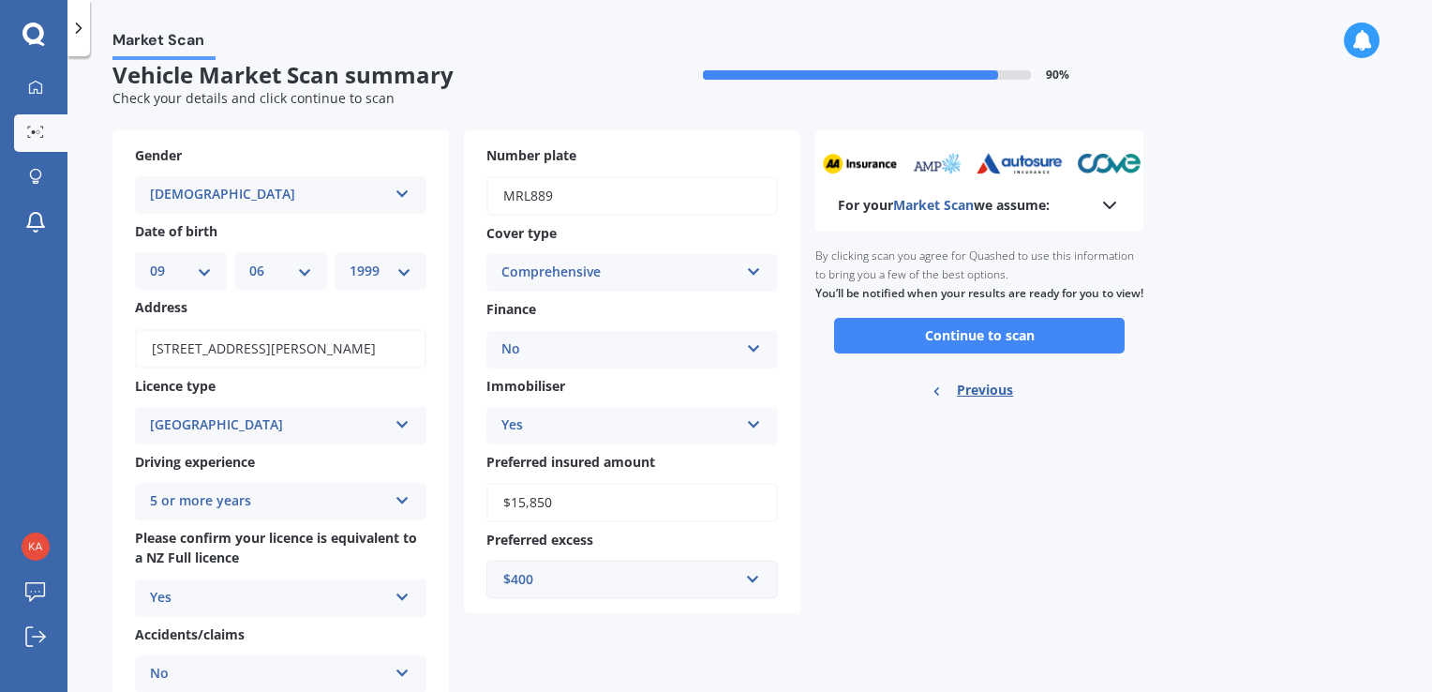
click at [1107, 199] on icon at bounding box center [1109, 205] width 22 height 22
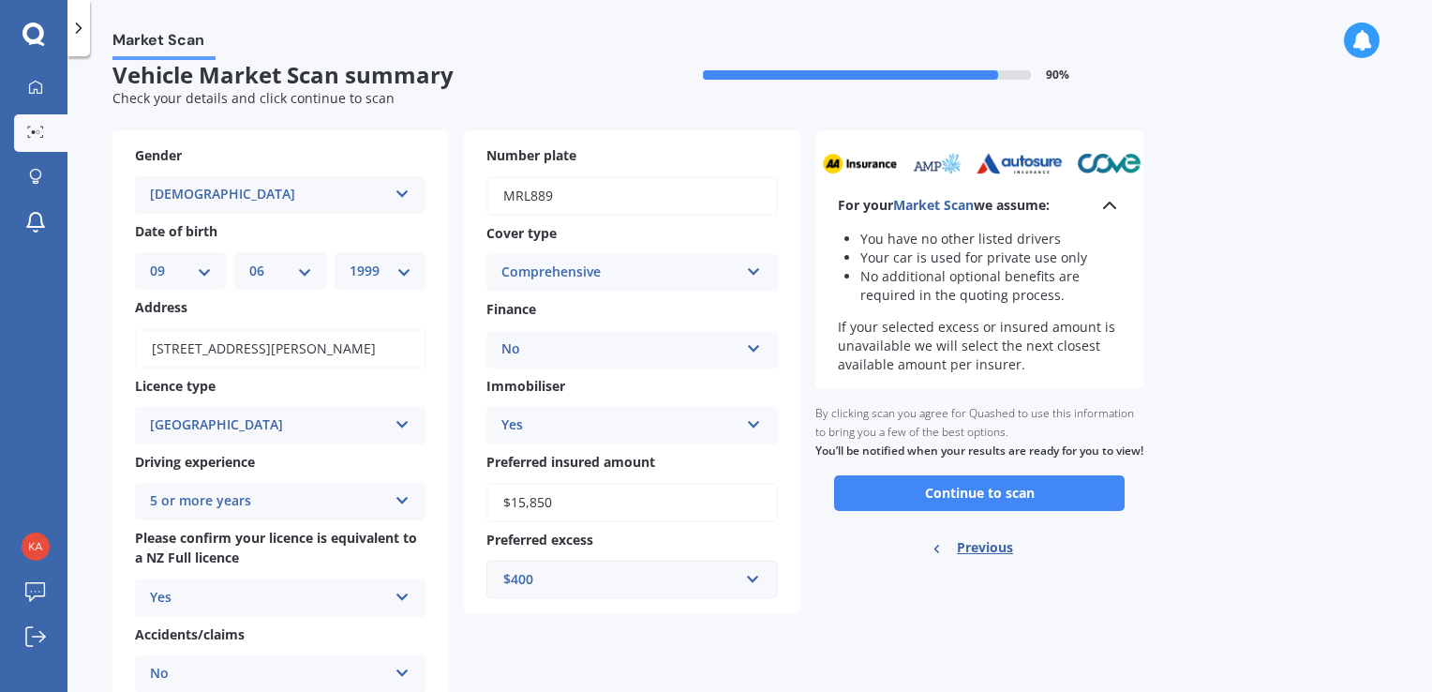
click at [1107, 199] on icon at bounding box center [1109, 205] width 22 height 22
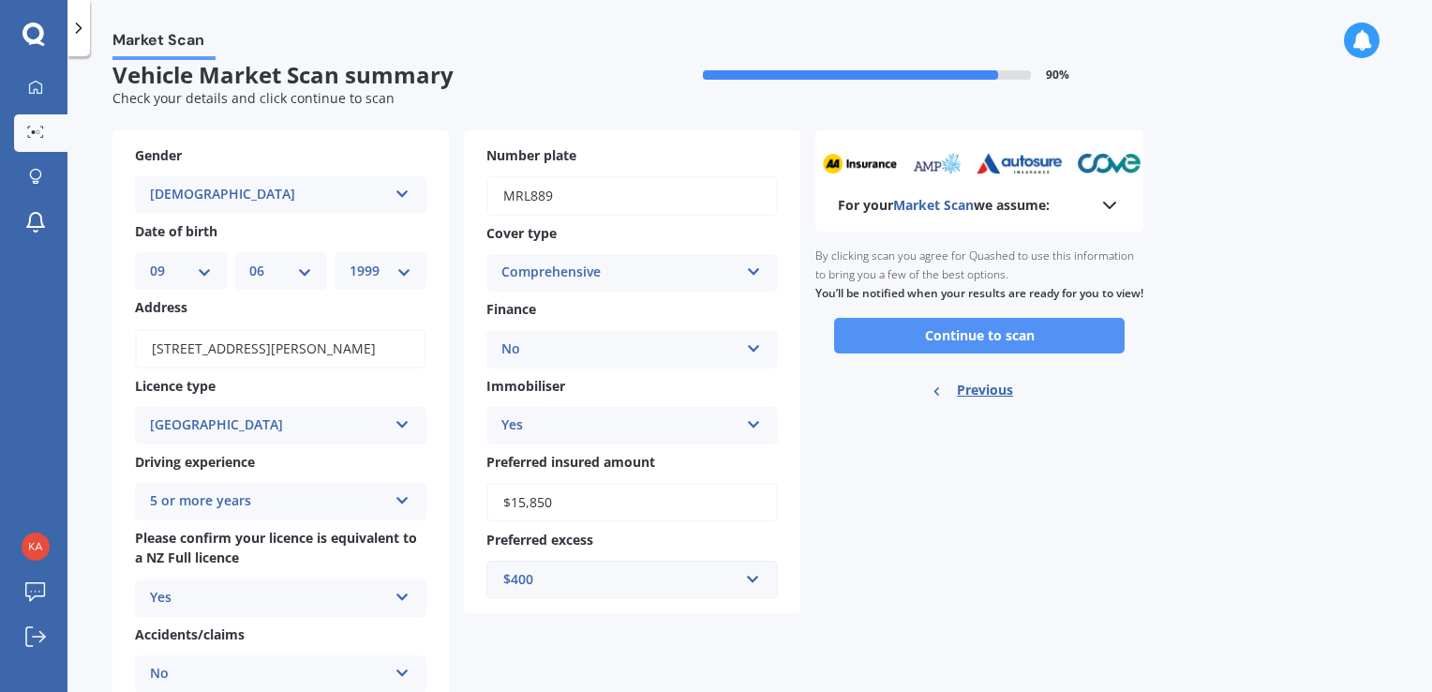
click at [1030, 353] on button "Continue to scan" at bounding box center [979, 336] width 291 height 36
